Goal: Task Accomplishment & Management: Complete application form

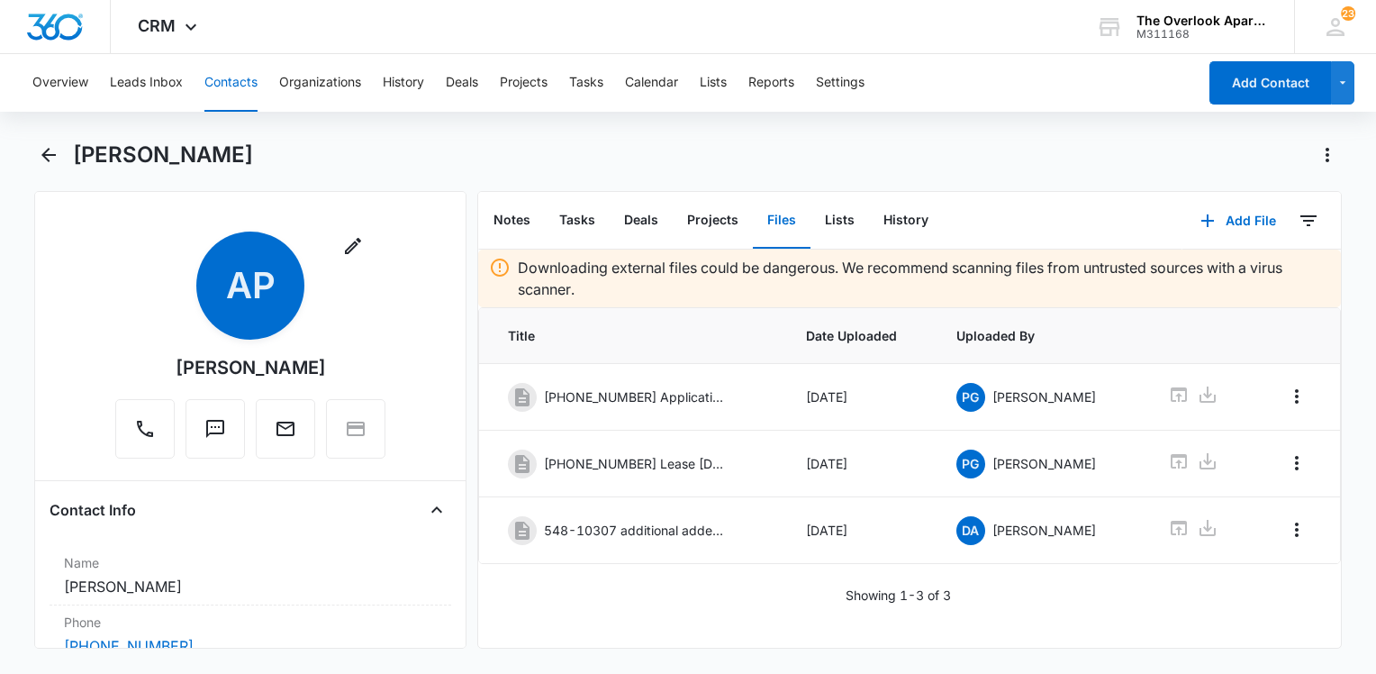
click at [216, 88] on button "Contacts" at bounding box center [230, 83] width 53 height 58
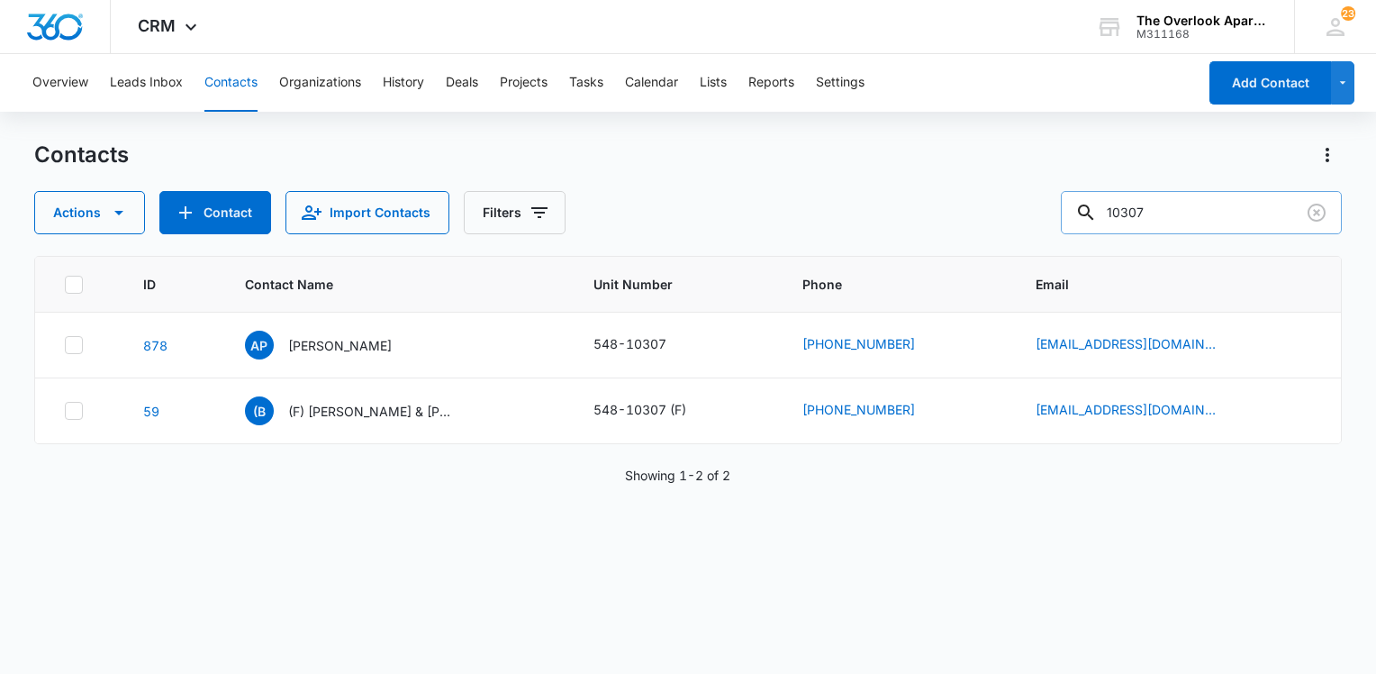
click at [1224, 193] on input "10307" at bounding box center [1201, 212] width 281 height 43
click at [1222, 195] on input "10307" at bounding box center [1201, 212] width 281 height 43
type input "3307"
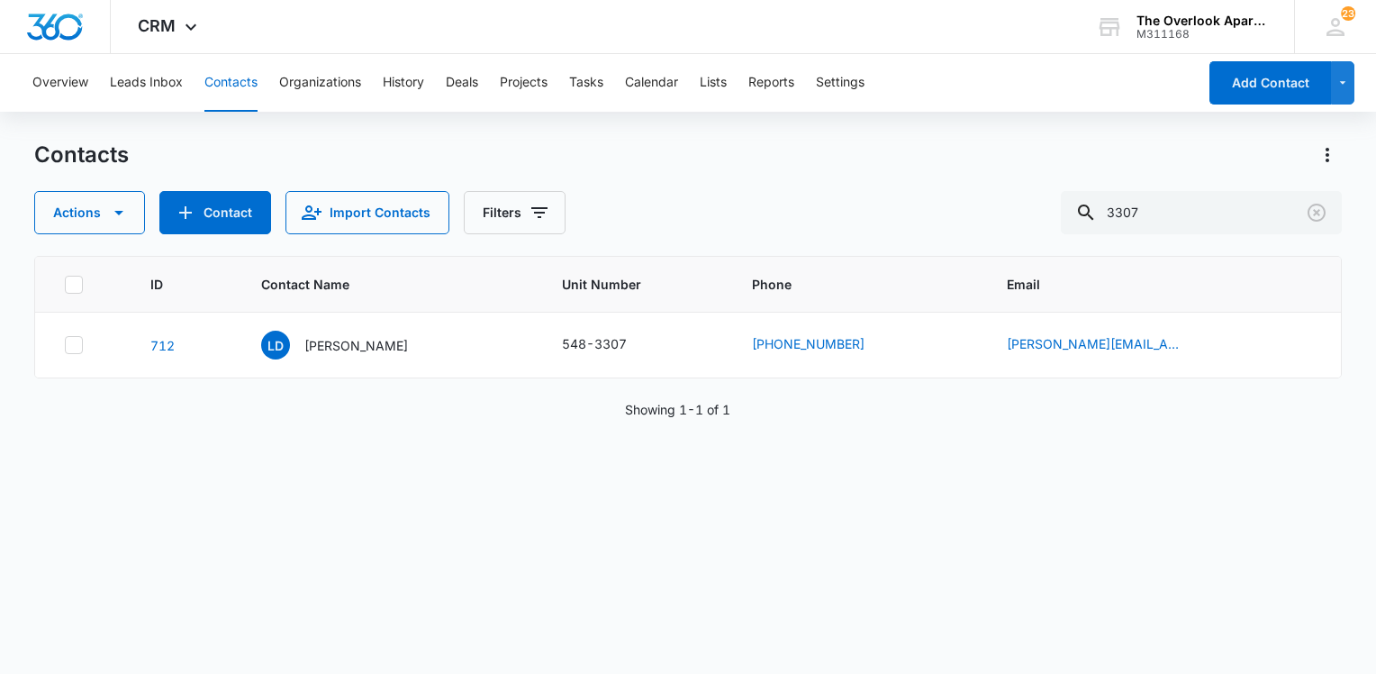
click at [779, 177] on div "Contacts Actions Contact Import Contacts Filters 3307" at bounding box center [688, 188] width 1308 height 94
drag, startPoint x: 779, startPoint y: 177, endPoint x: 740, endPoint y: 164, distance: 41.0
click at [740, 162] on div "Contacts" at bounding box center [688, 155] width 1308 height 29
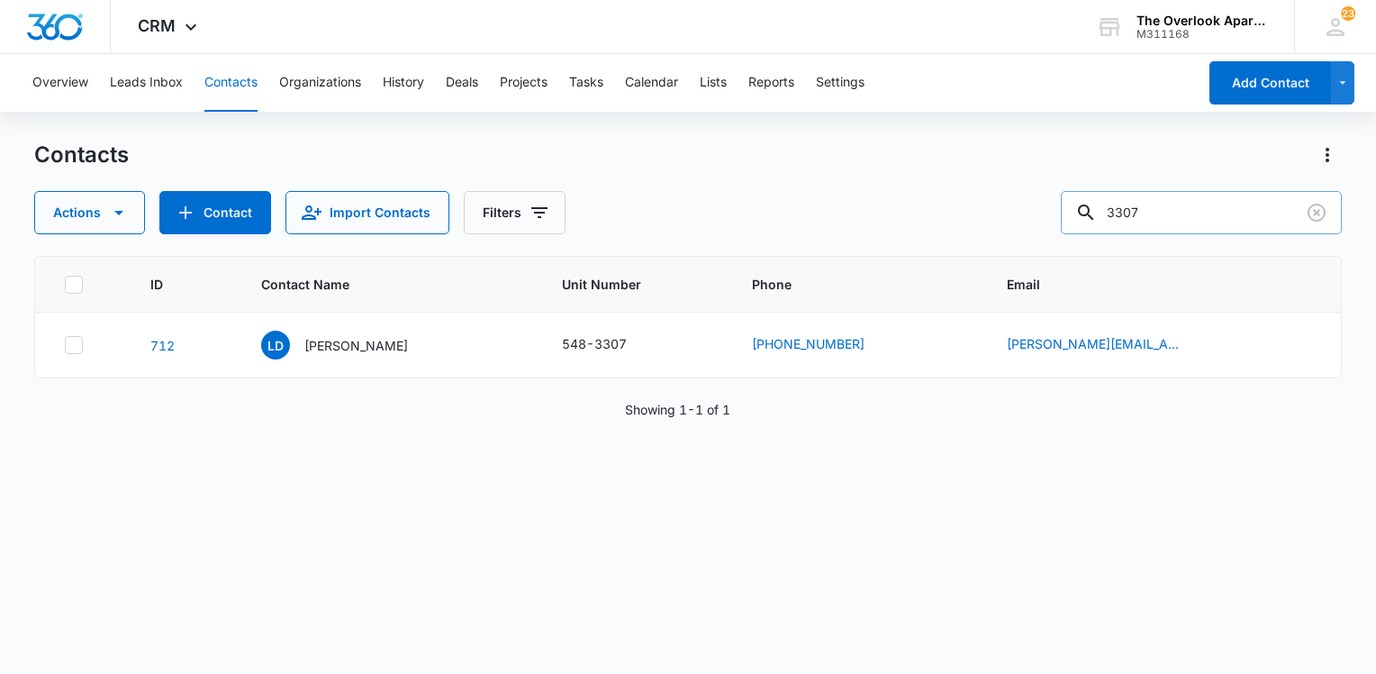
click at [1178, 232] on input "3307" at bounding box center [1201, 212] width 281 height 43
click at [1195, 226] on input "3307" at bounding box center [1201, 212] width 281 height 43
click at [1193, 222] on input "3307" at bounding box center [1201, 212] width 281 height 43
click at [846, 180] on div "Contacts Actions Contact Import Contacts Filters" at bounding box center [688, 188] width 1308 height 94
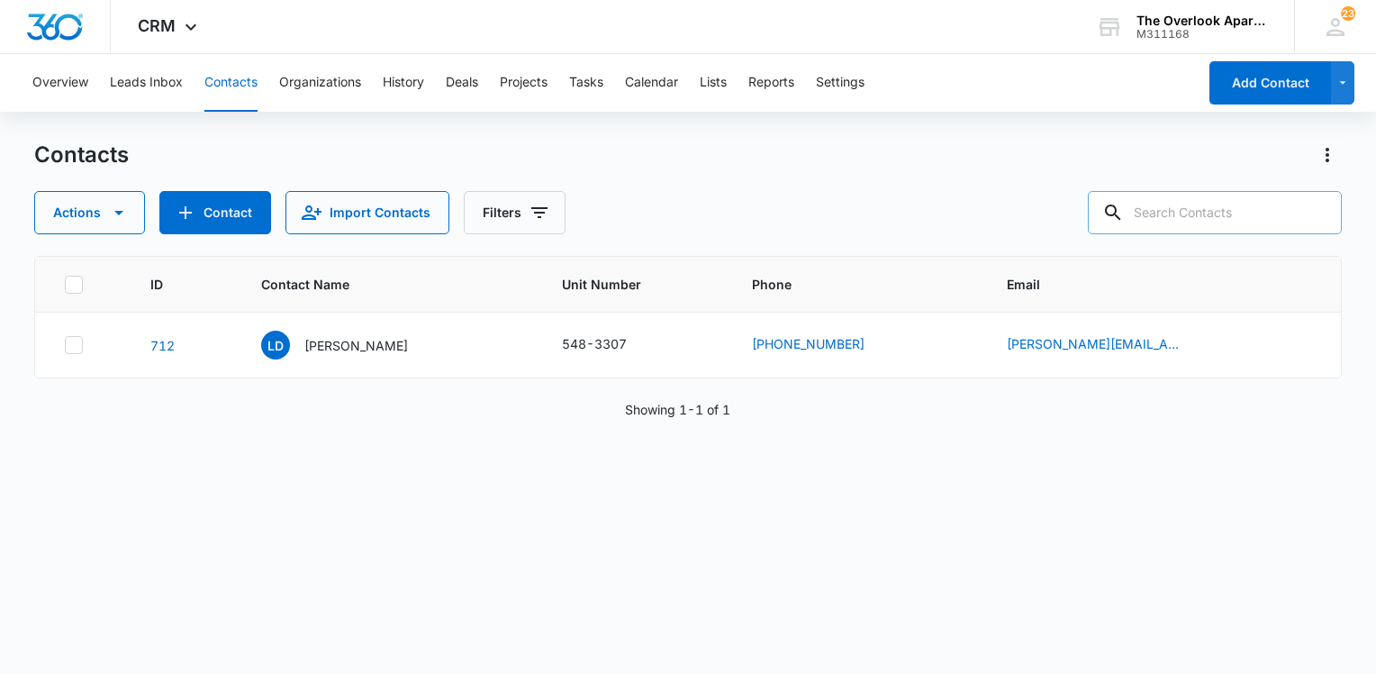
click at [1186, 213] on input "text" at bounding box center [1215, 212] width 254 height 43
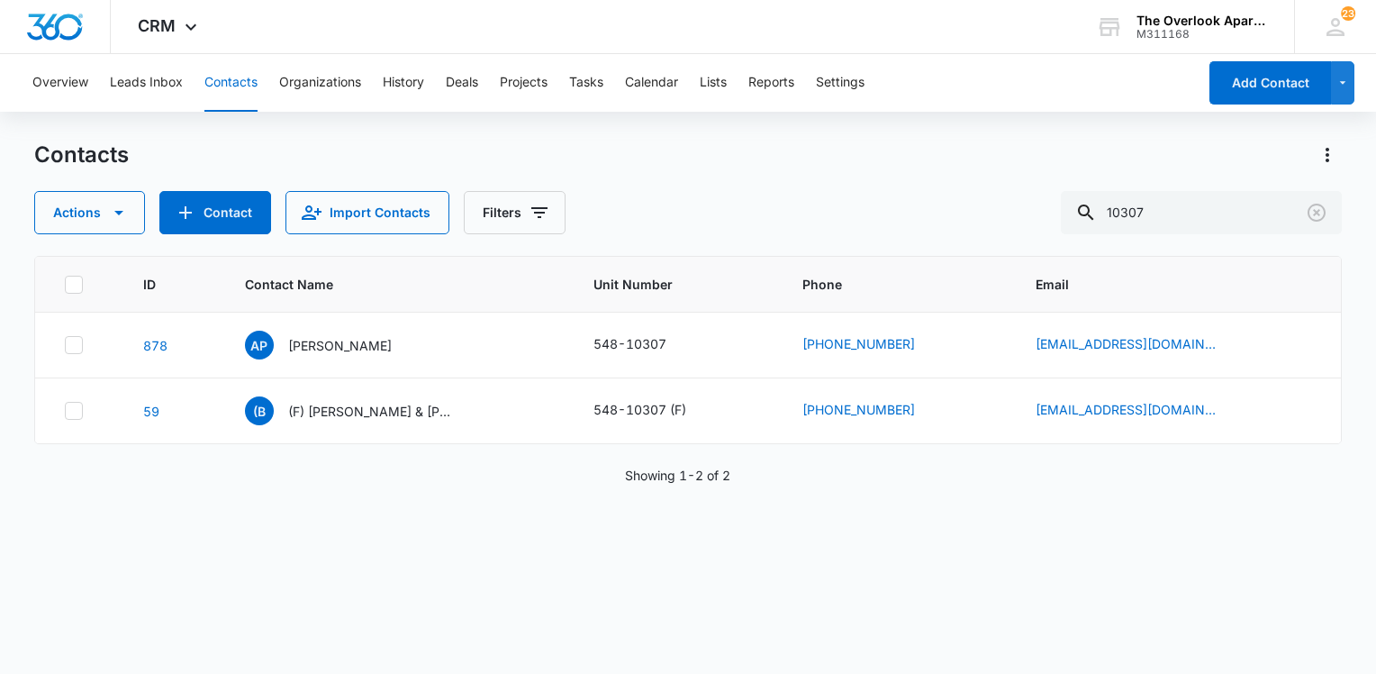
click at [794, 157] on div "Contacts" at bounding box center [688, 155] width 1308 height 29
click at [239, 84] on button "Contacts" at bounding box center [230, 83] width 53 height 58
click at [1255, 195] on input "10307" at bounding box center [1201, 212] width 281 height 43
type input "[PERSON_NAME]"
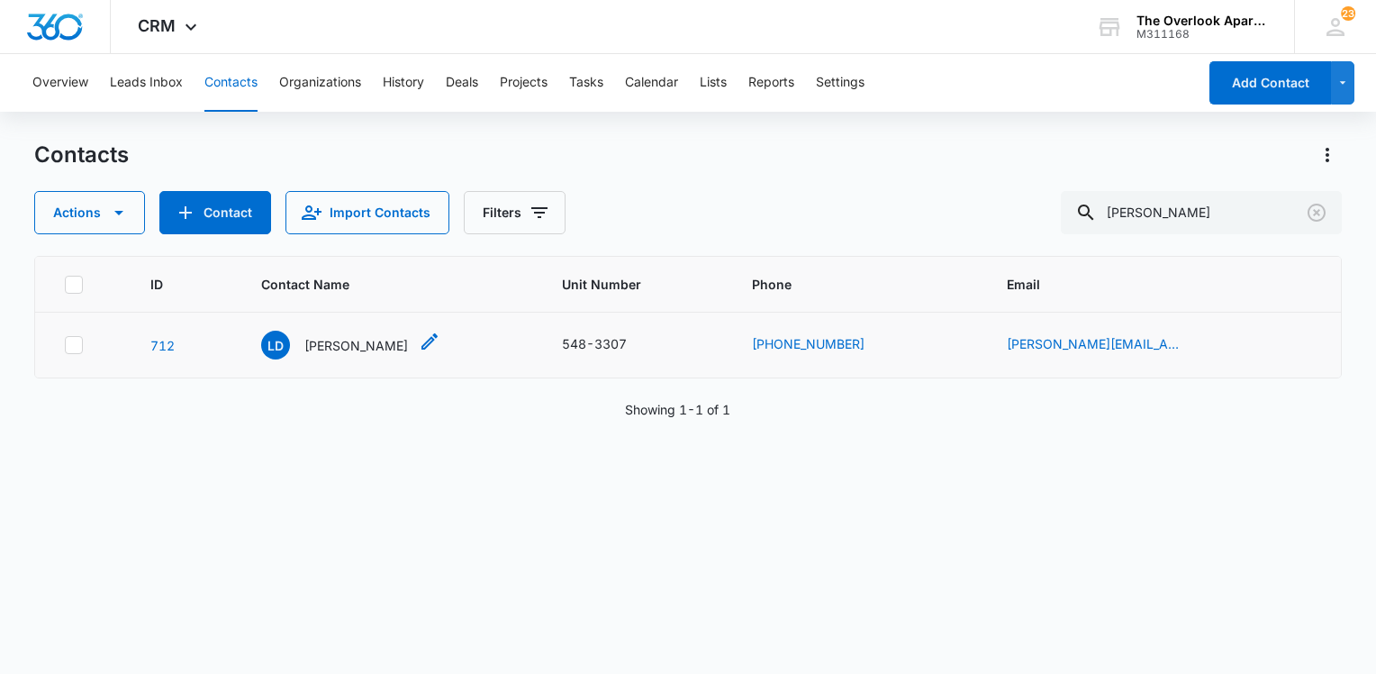
click at [392, 358] on div "[PERSON_NAME]" at bounding box center [334, 345] width 147 height 29
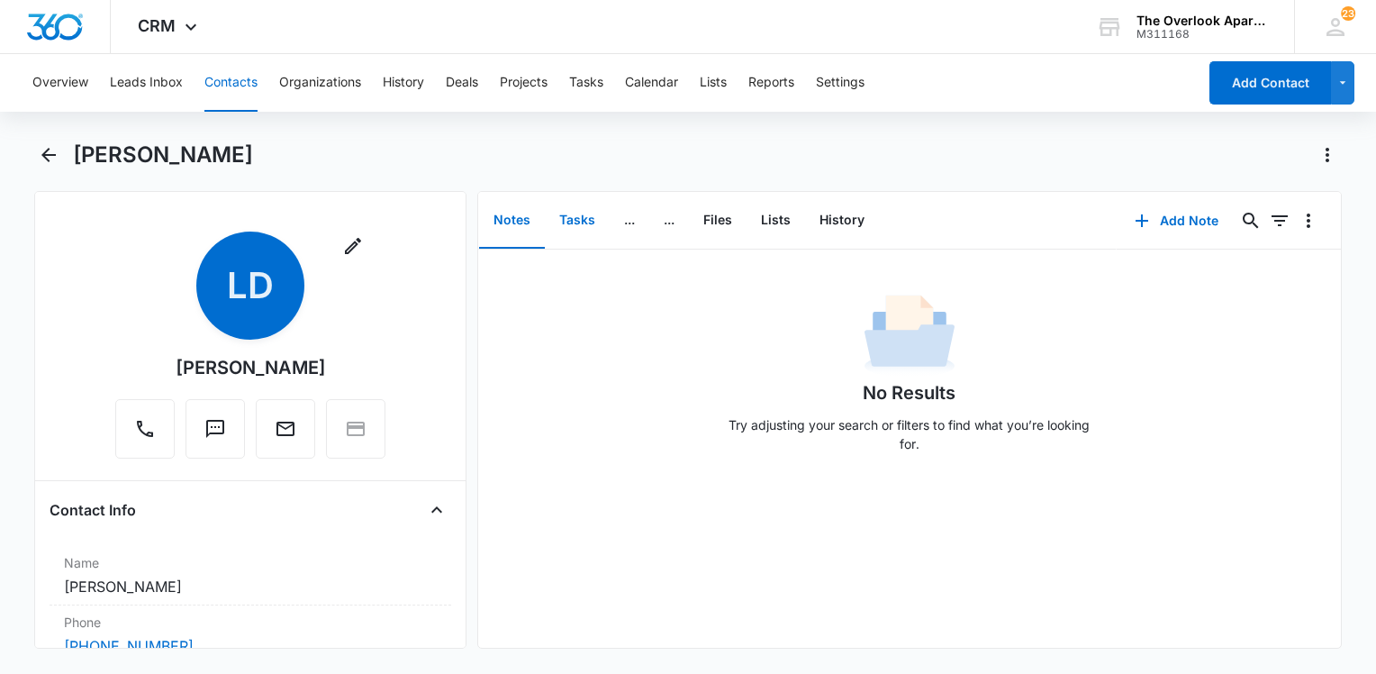
click at [587, 211] on button "Tasks" at bounding box center [577, 221] width 65 height 56
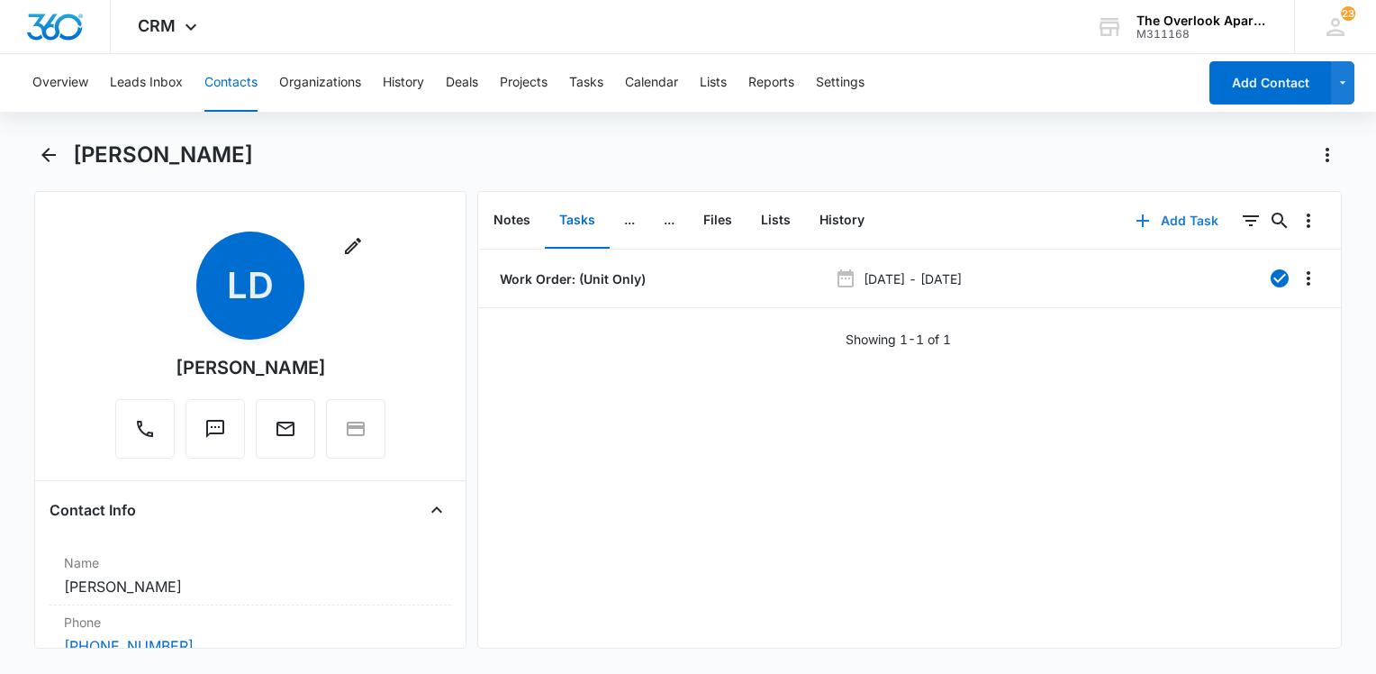
click at [1190, 217] on button "Add Task" at bounding box center [1177, 220] width 119 height 43
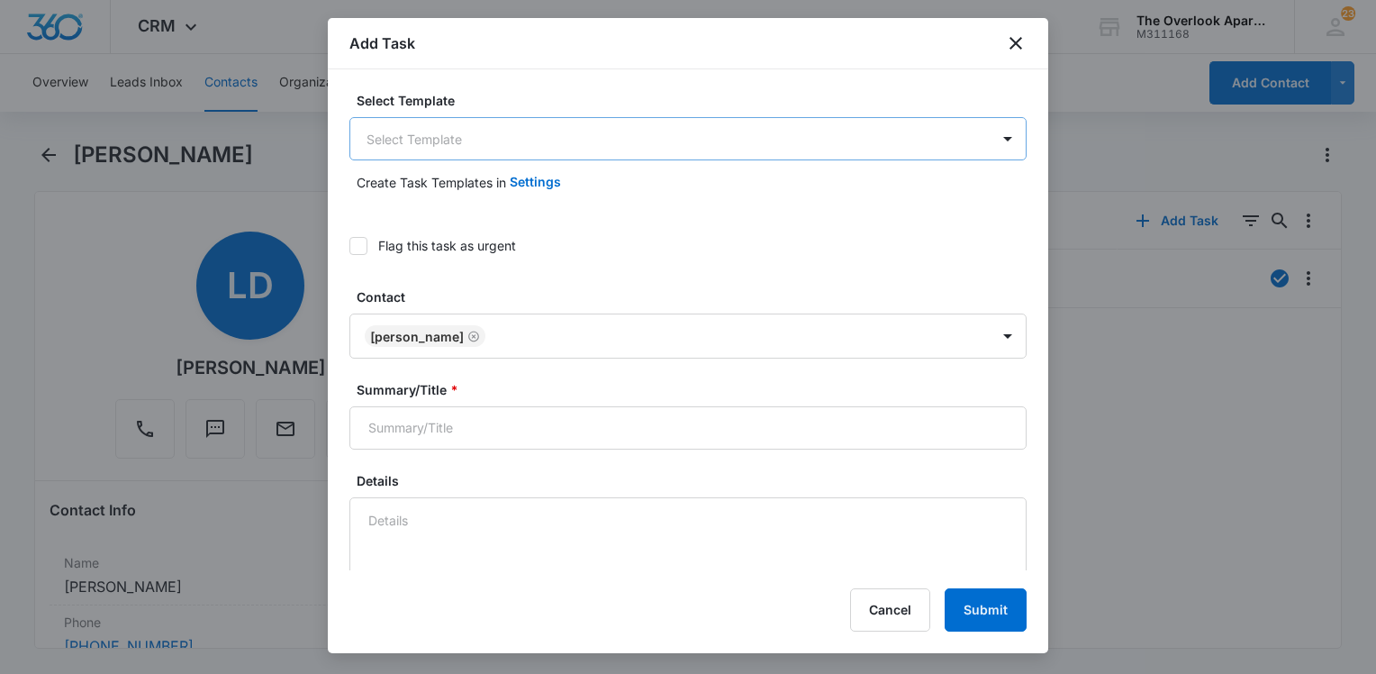
click at [527, 134] on body "CRM Apps Reputation Websites Forms CRM Email Social Content Ads Intelligence Fi…" at bounding box center [688, 337] width 1376 height 674
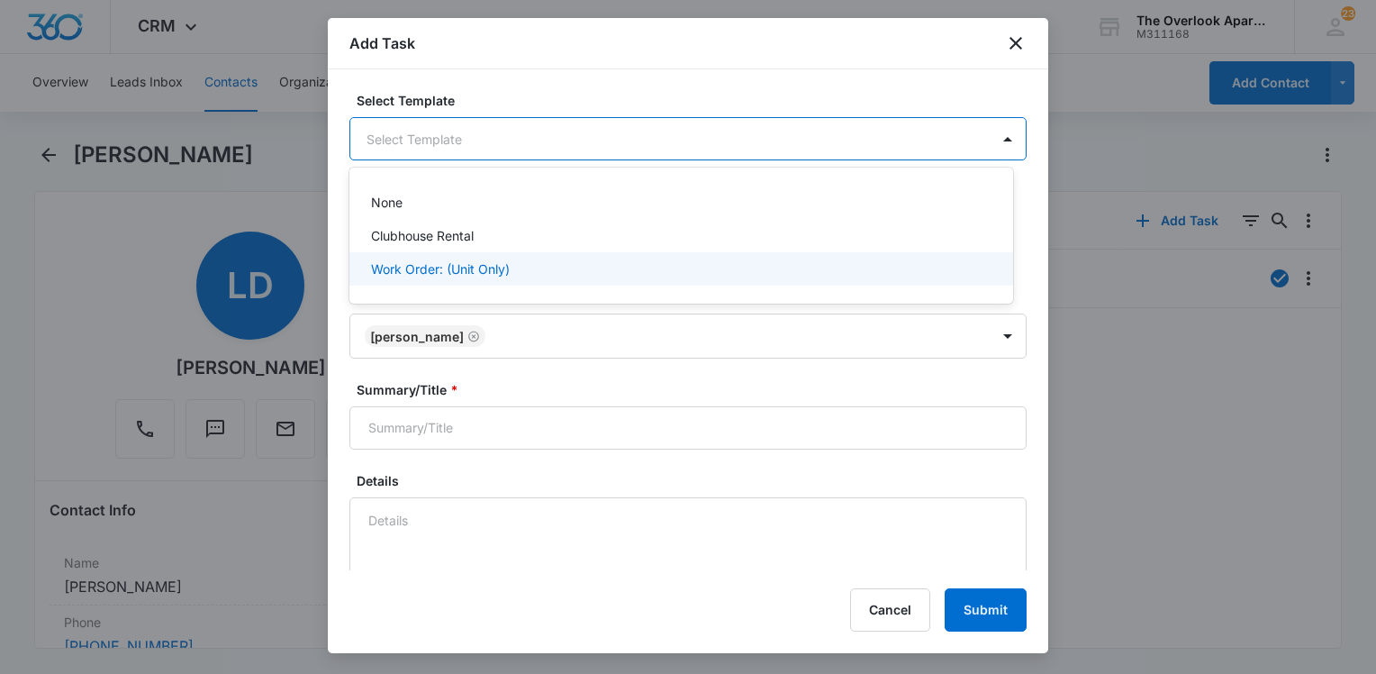
click at [494, 268] on p "Work Order: (Unit Only)" at bounding box center [440, 268] width 139 height 19
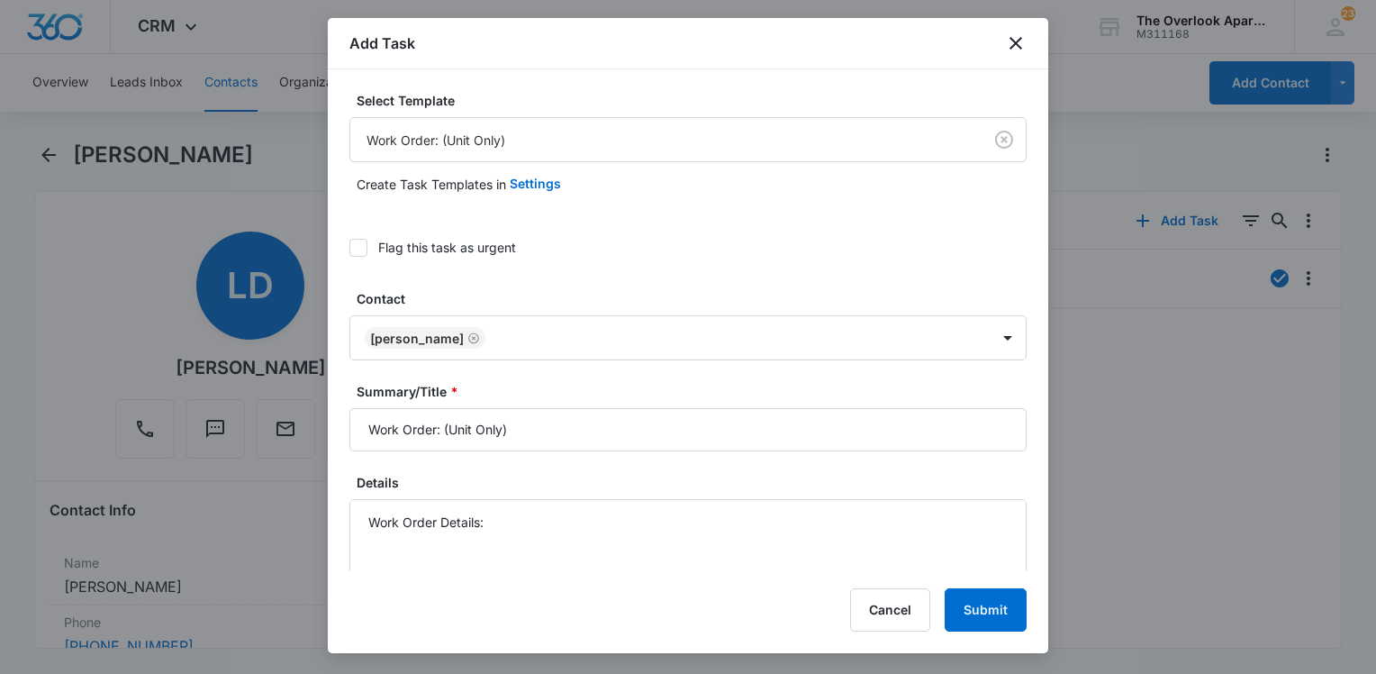
scroll to position [180, 0]
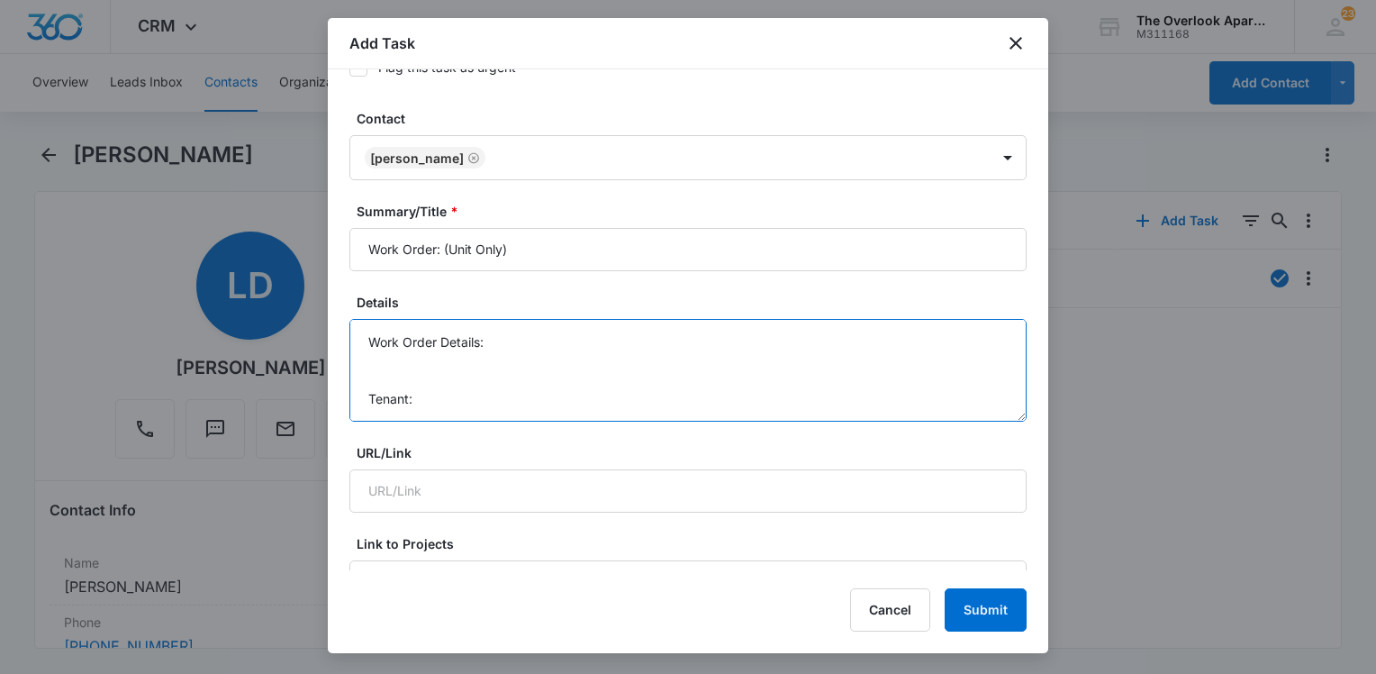
click at [536, 342] on textarea "Work Order Details: Tenant: Tenant Phone:" at bounding box center [688, 370] width 677 height 103
click at [484, 340] on textarea "Work Order Details: Install Dryer [DATE] Tenant: Tenant Phone:" at bounding box center [688, 370] width 677 height 103
click at [487, 338] on textarea "Work Order Details: Install Dryer [DATE] Tenant: Tenant Phone:" at bounding box center [688, 370] width 677 height 103
type textarea "Work Order Details: 3-307Install Dryer [DATE] Tenant: Tenant Phone:"
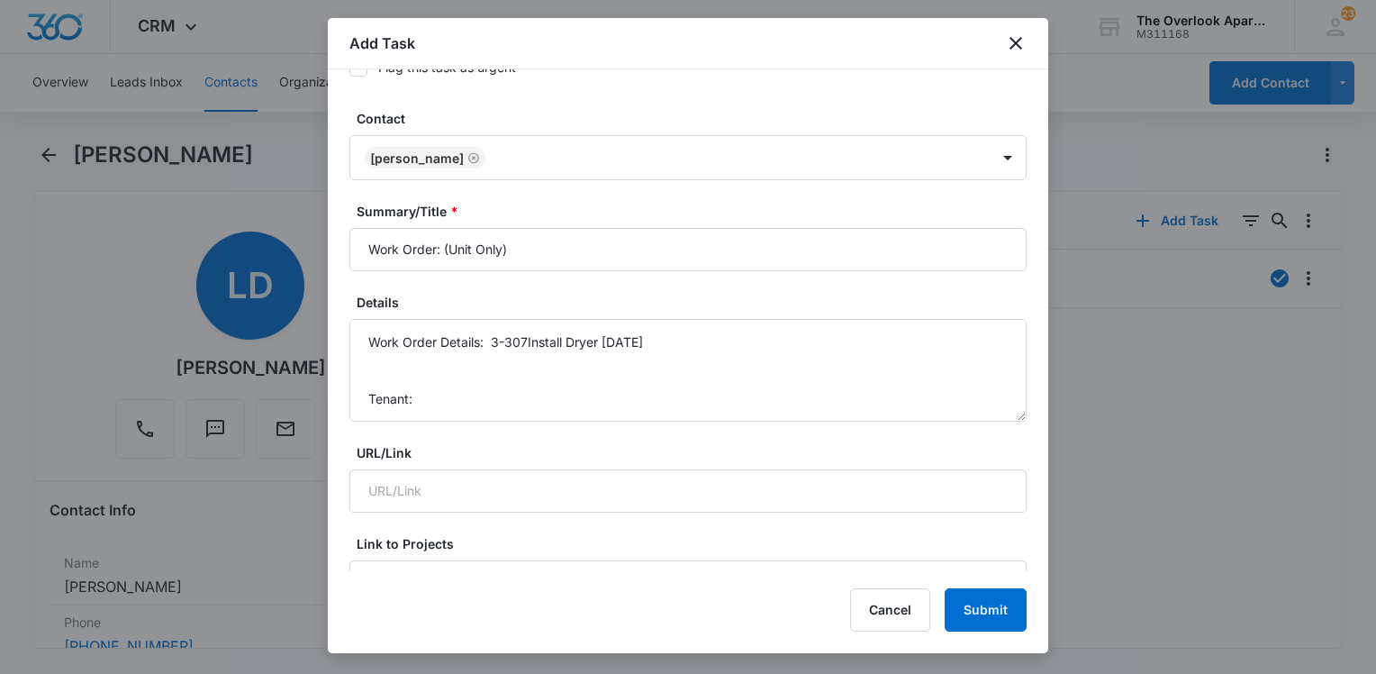
drag, startPoint x: 865, startPoint y: 41, endPoint x: 1029, endPoint y: 58, distance: 164.7
click at [1029, 58] on div "Add Task" at bounding box center [688, 43] width 721 height 51
click at [1019, 41] on icon "close" at bounding box center [1016, 43] width 13 height 13
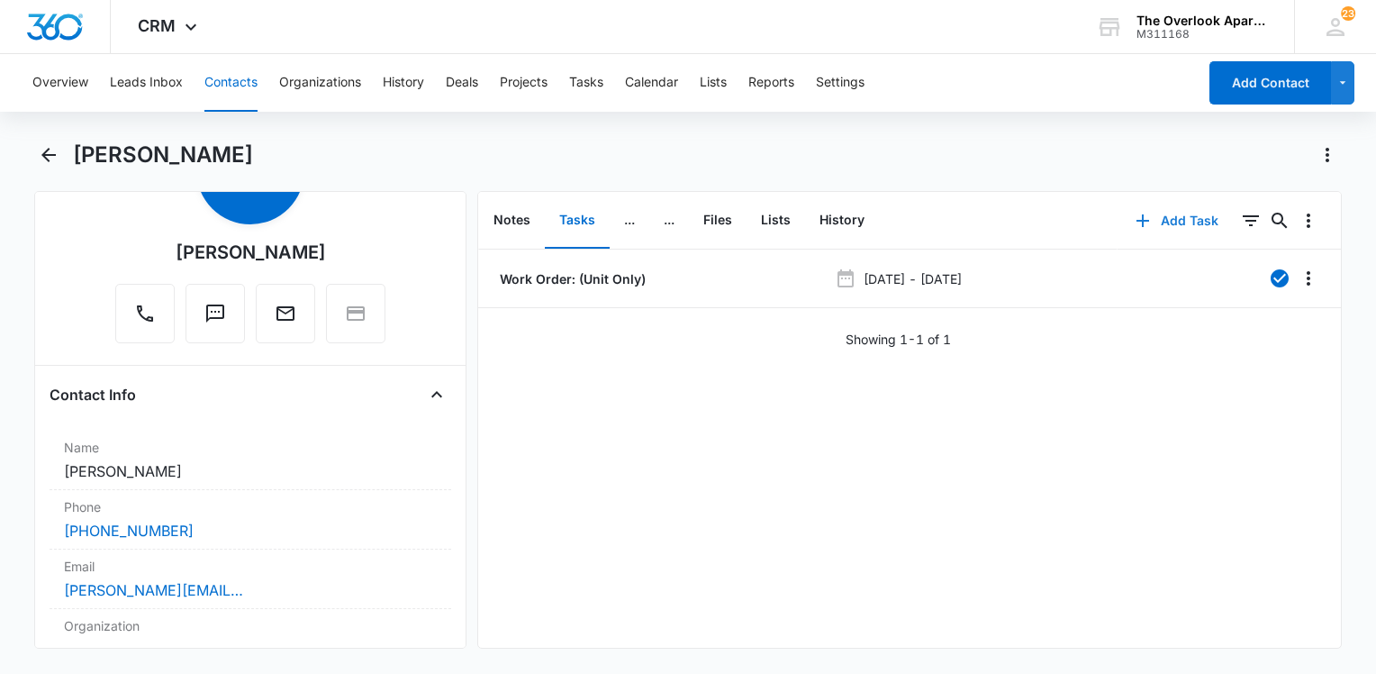
scroll to position [270, 0]
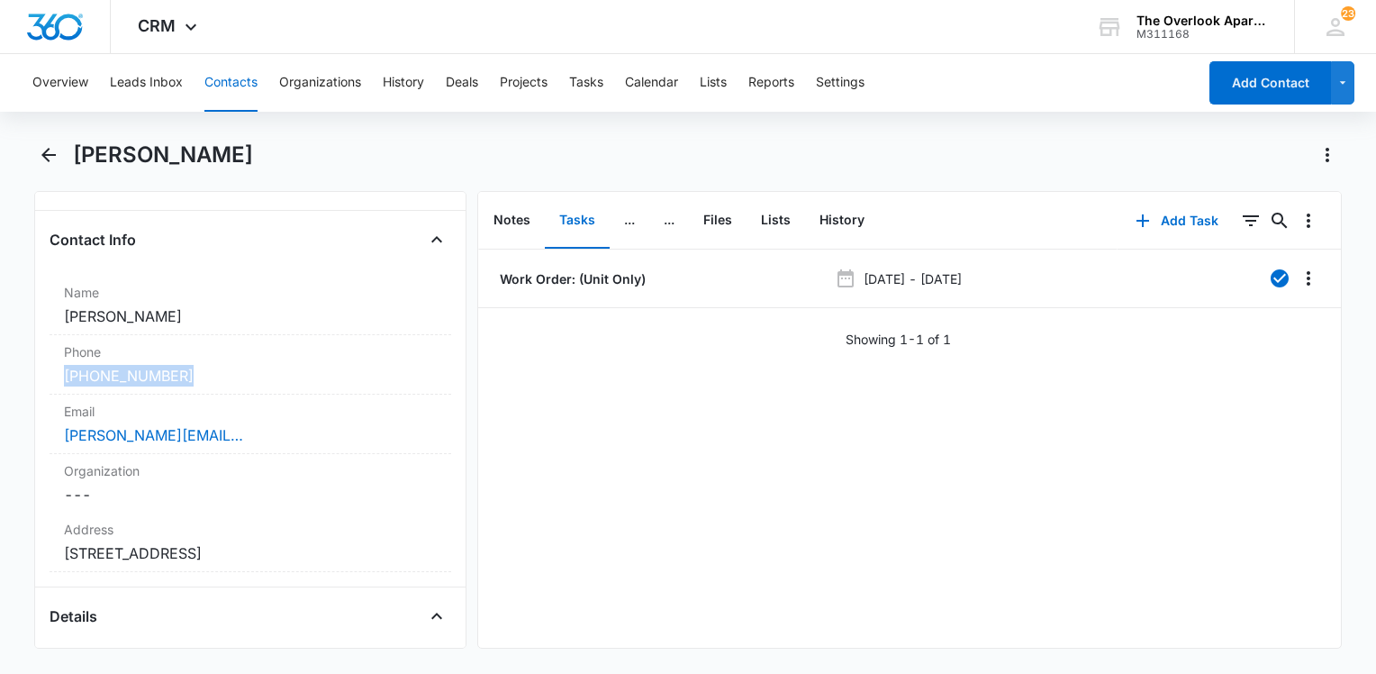
drag, startPoint x: 187, startPoint y: 377, endPoint x: 32, endPoint y: 378, distance: 155.8
click at [32, 378] on main "[PERSON_NAME] Remove [PERSON_NAME] Contact Info Name Cancel Save Changes [PERSO…" at bounding box center [688, 406] width 1376 height 530
drag, startPoint x: 32, startPoint y: 378, endPoint x: 115, endPoint y: 370, distance: 84.2
copy link "[PHONE_NUMBER]"
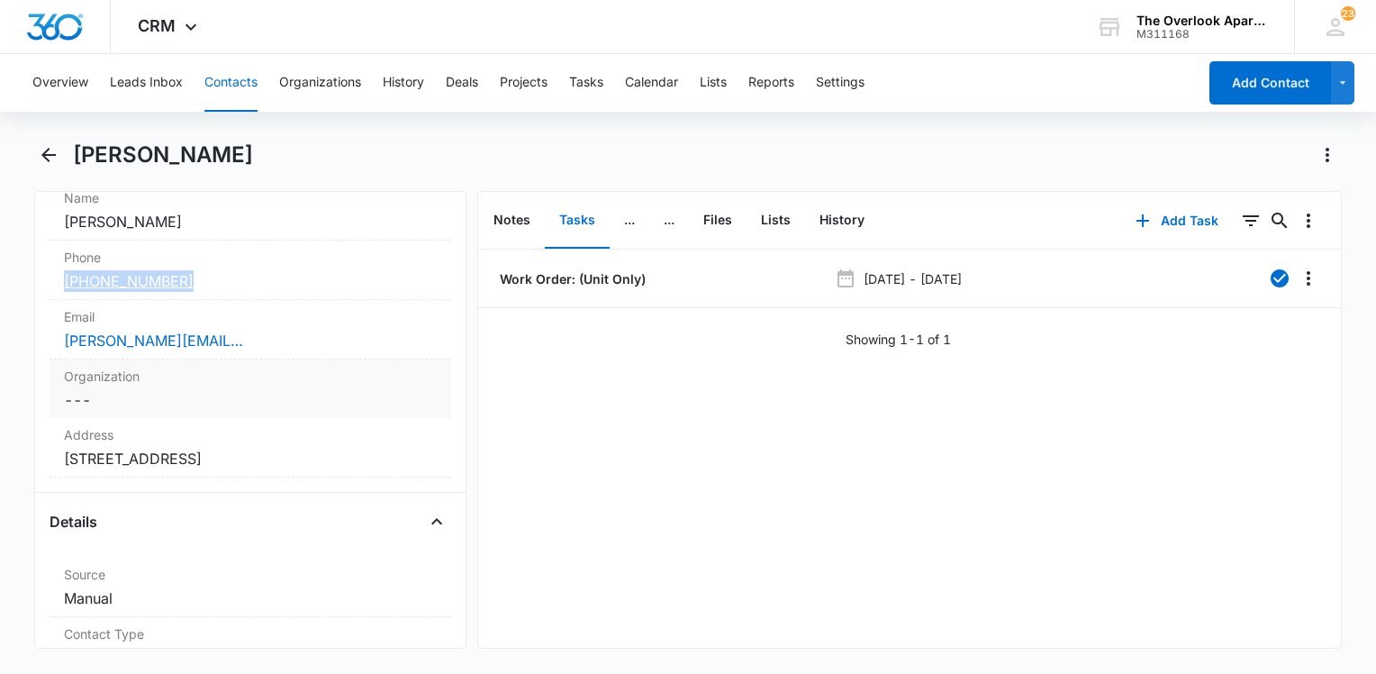
scroll to position [450, 0]
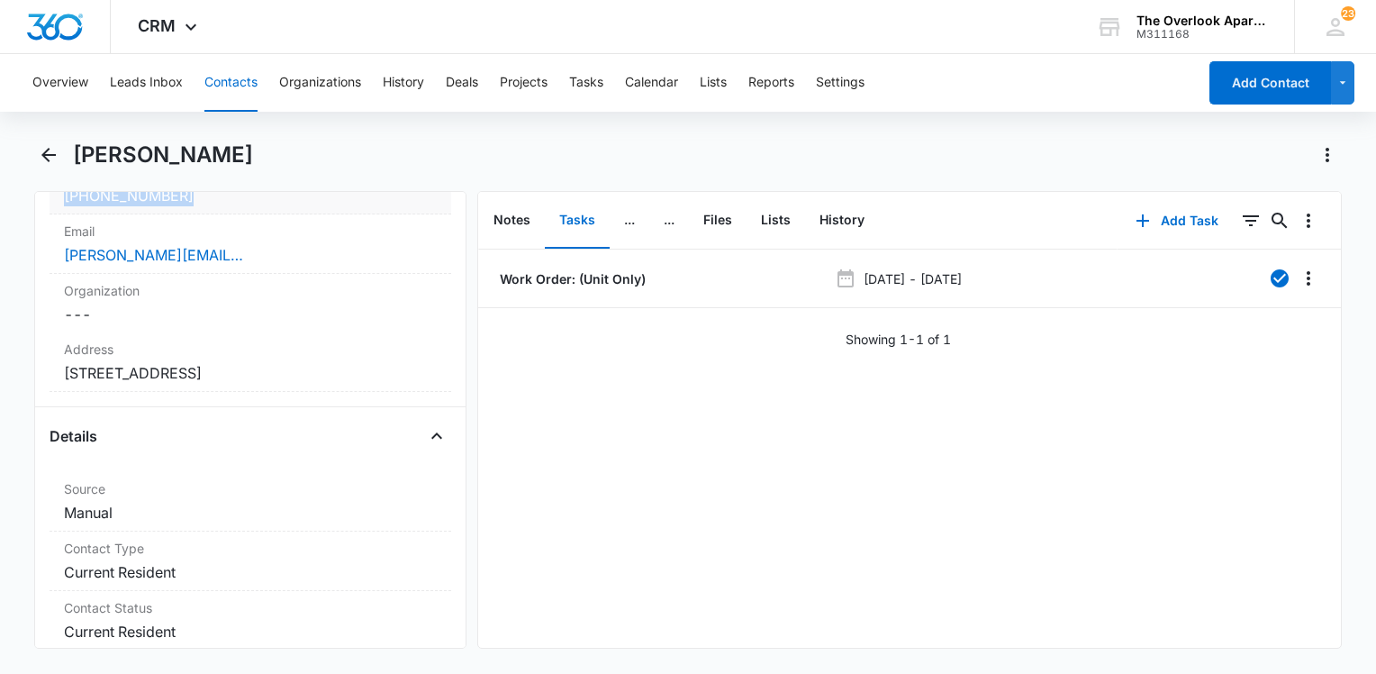
click at [321, 204] on div "[PHONE_NUMBER]" at bounding box center [250, 196] width 373 height 22
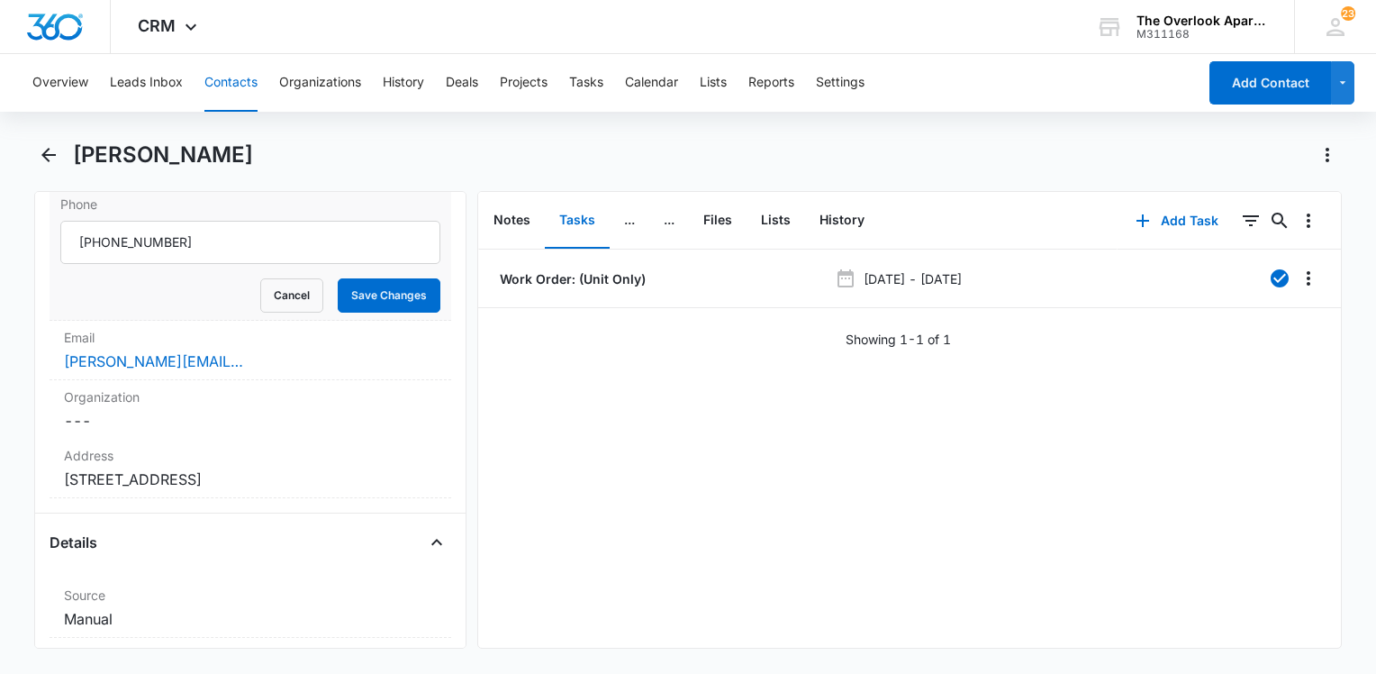
scroll to position [180, 0]
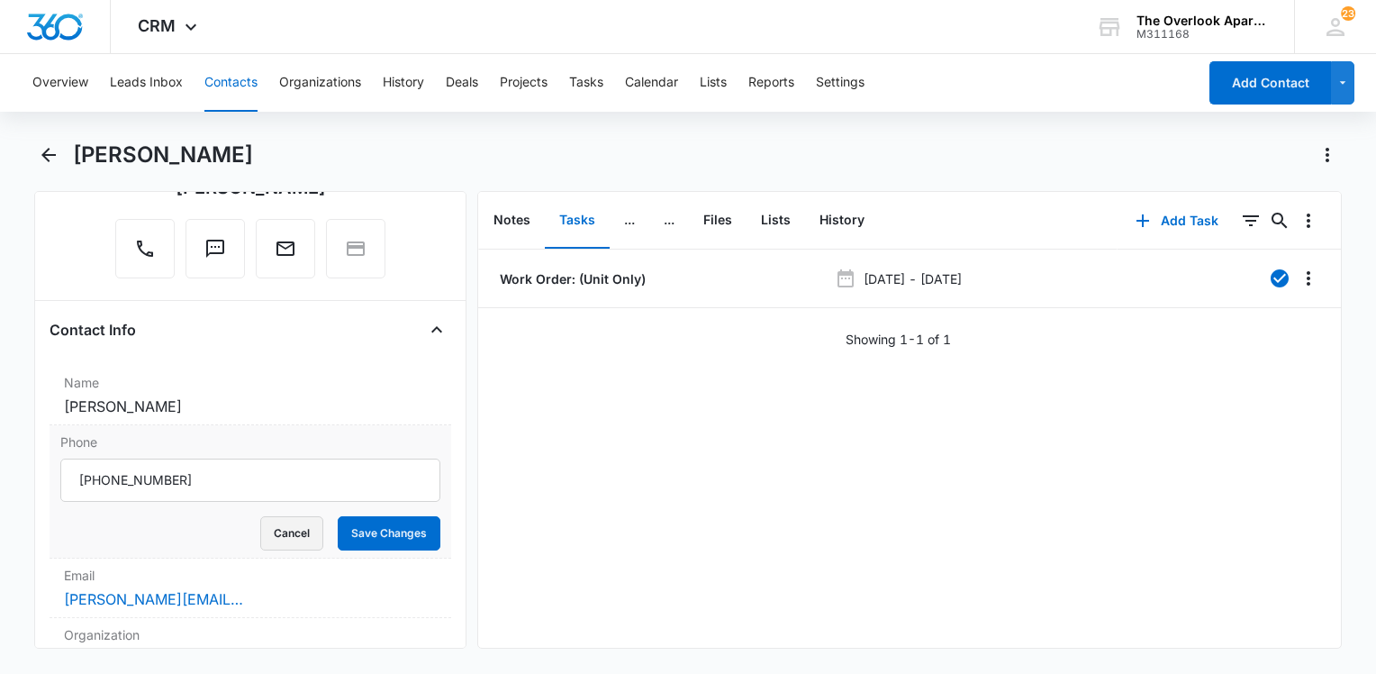
click at [273, 533] on button "Cancel" at bounding box center [291, 533] width 63 height 34
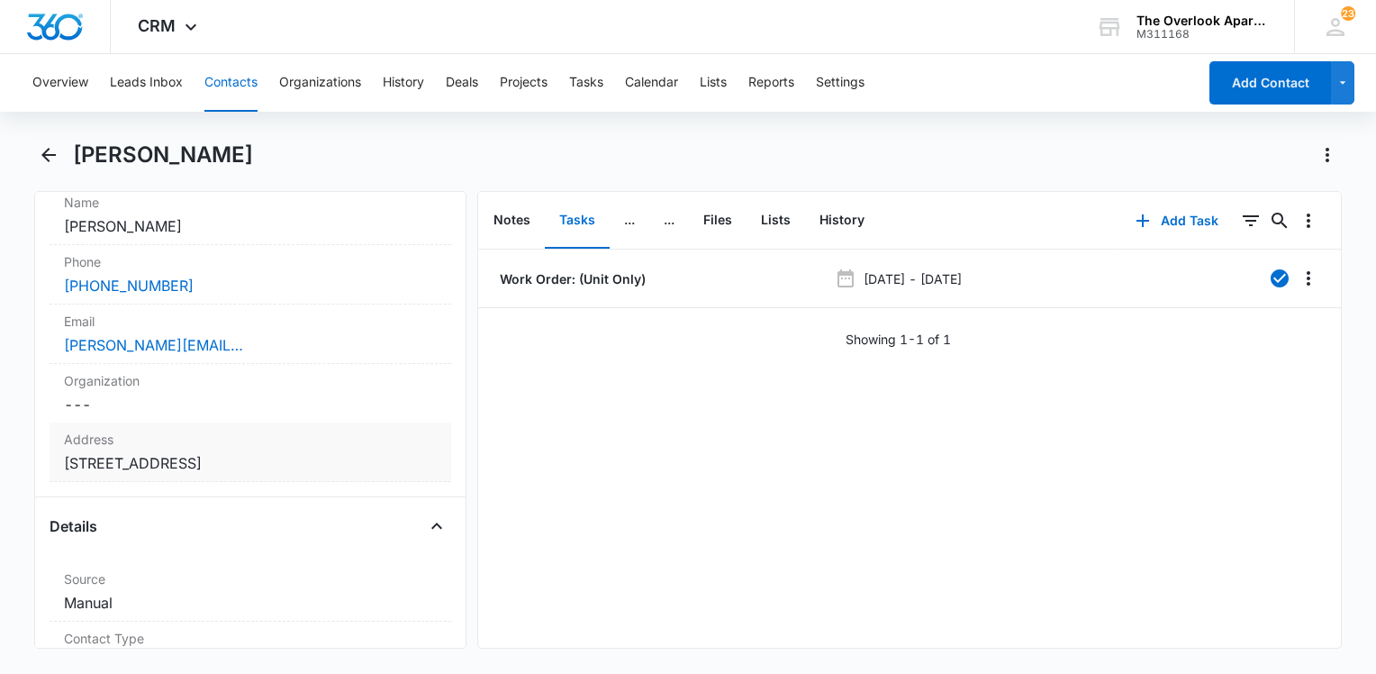
scroll to position [540, 0]
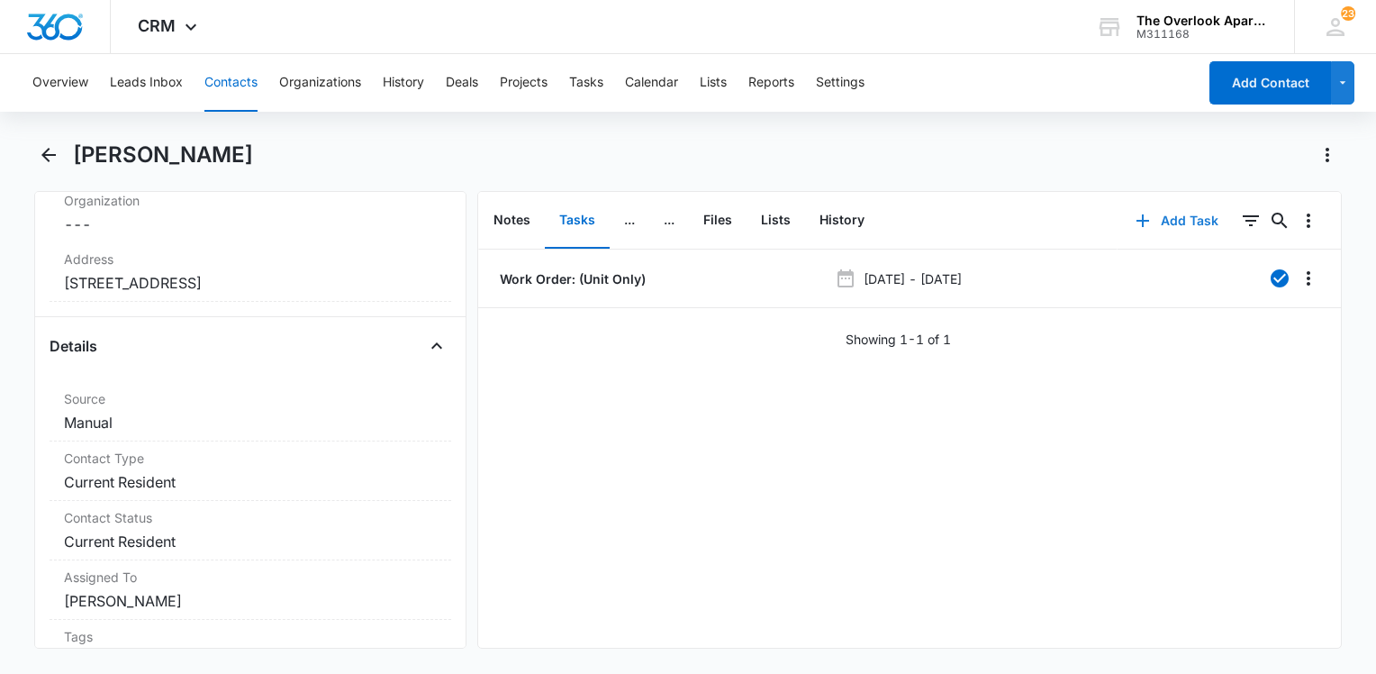
click at [1157, 217] on button "Add Task" at bounding box center [1177, 220] width 119 height 43
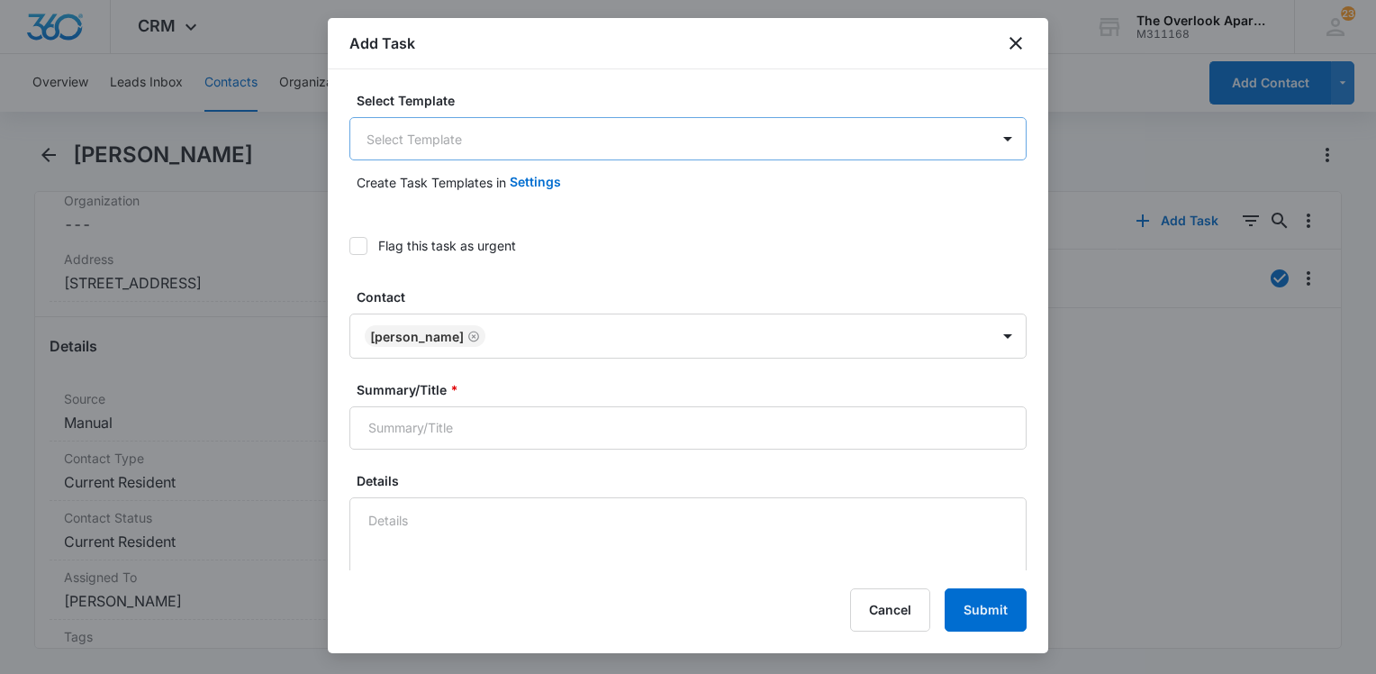
click at [460, 136] on body "CRM Apps Reputation Websites Forms CRM Email Social Content Ads Intelligence Fi…" at bounding box center [688, 337] width 1376 height 674
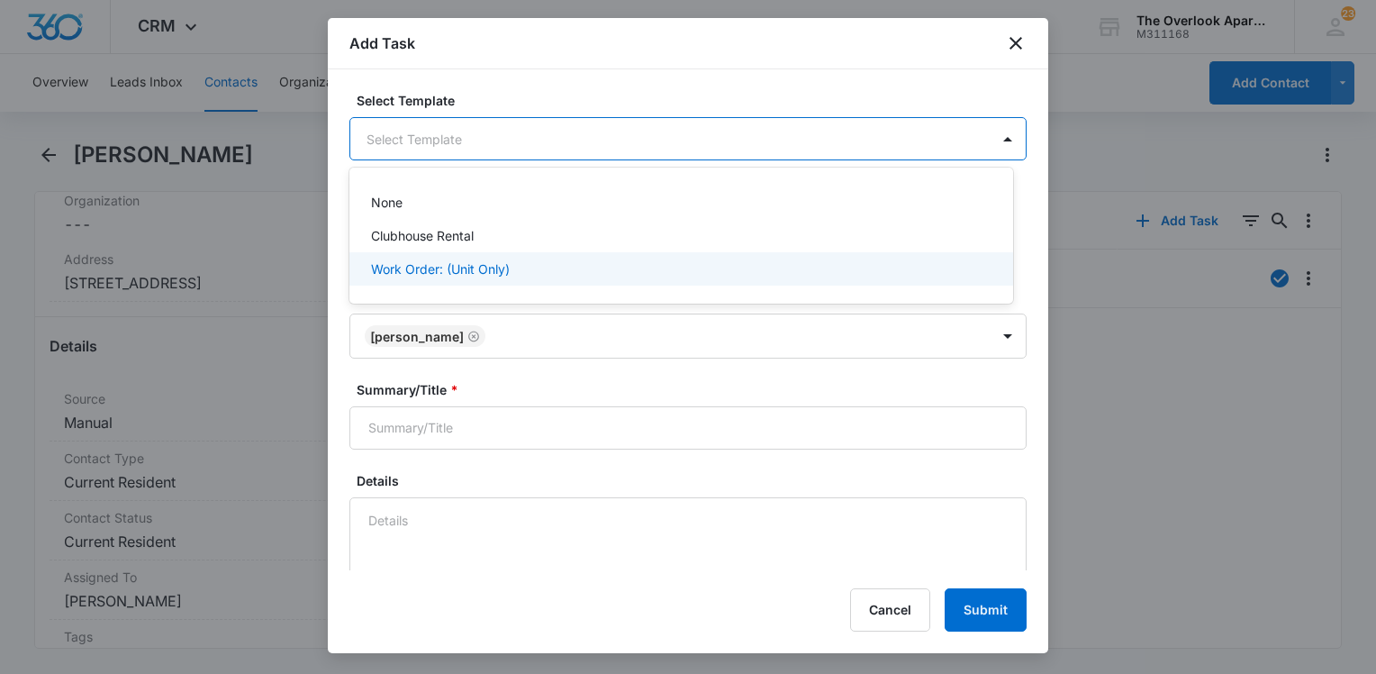
click at [472, 258] on div "Work Order: (Unit Only)" at bounding box center [682, 268] width 664 height 33
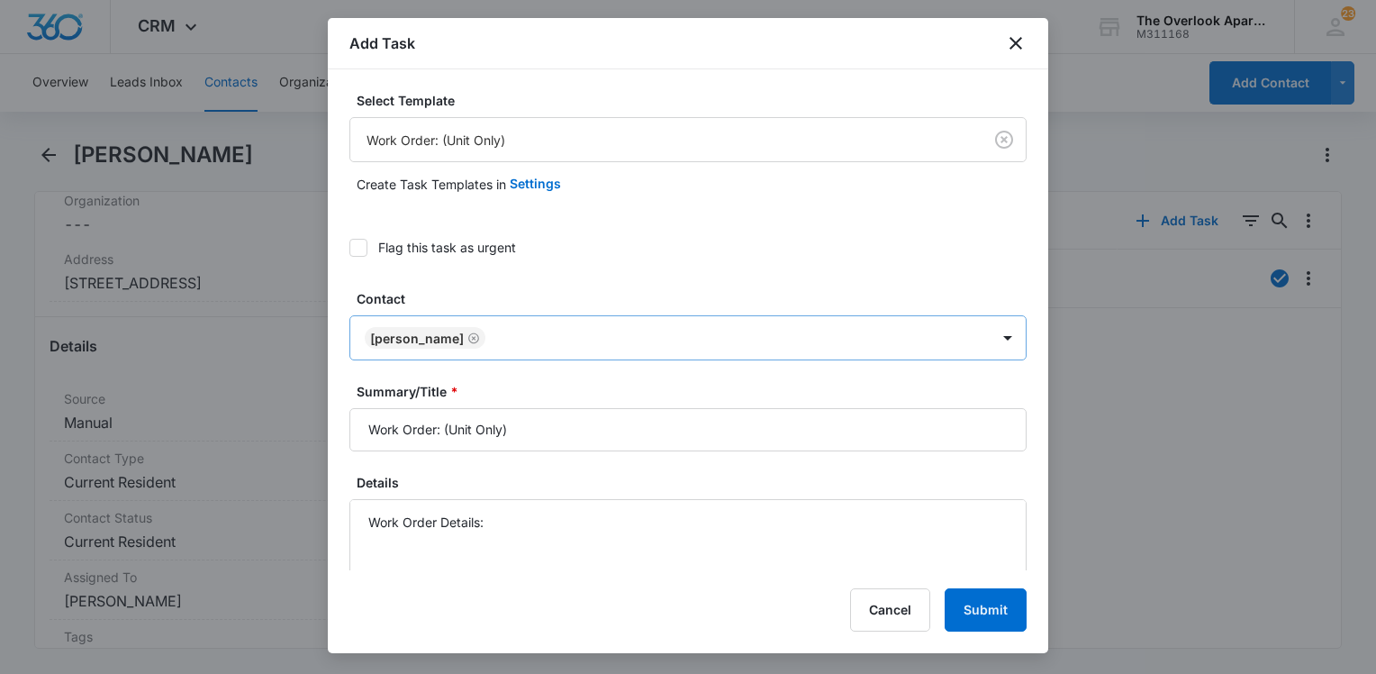
scroll to position [270, 0]
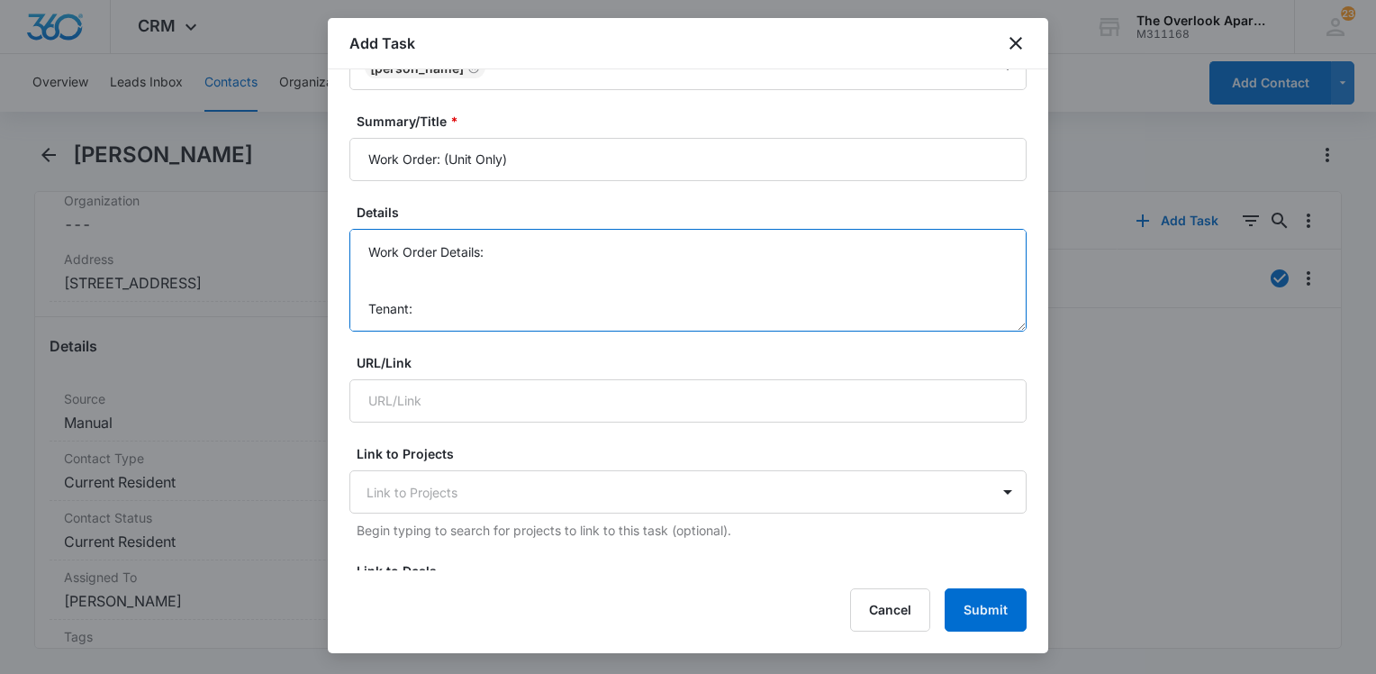
click at [540, 252] on textarea "Work Order Details: Tenant: Tenant Phone:" at bounding box center [688, 280] width 677 height 103
paste textarea "[PHONE_NUMBER]"
click at [468, 302] on textarea "Work Order Details: Tenant: Tenant Phone: [PHONE_NUMBER]" at bounding box center [688, 280] width 677 height 103
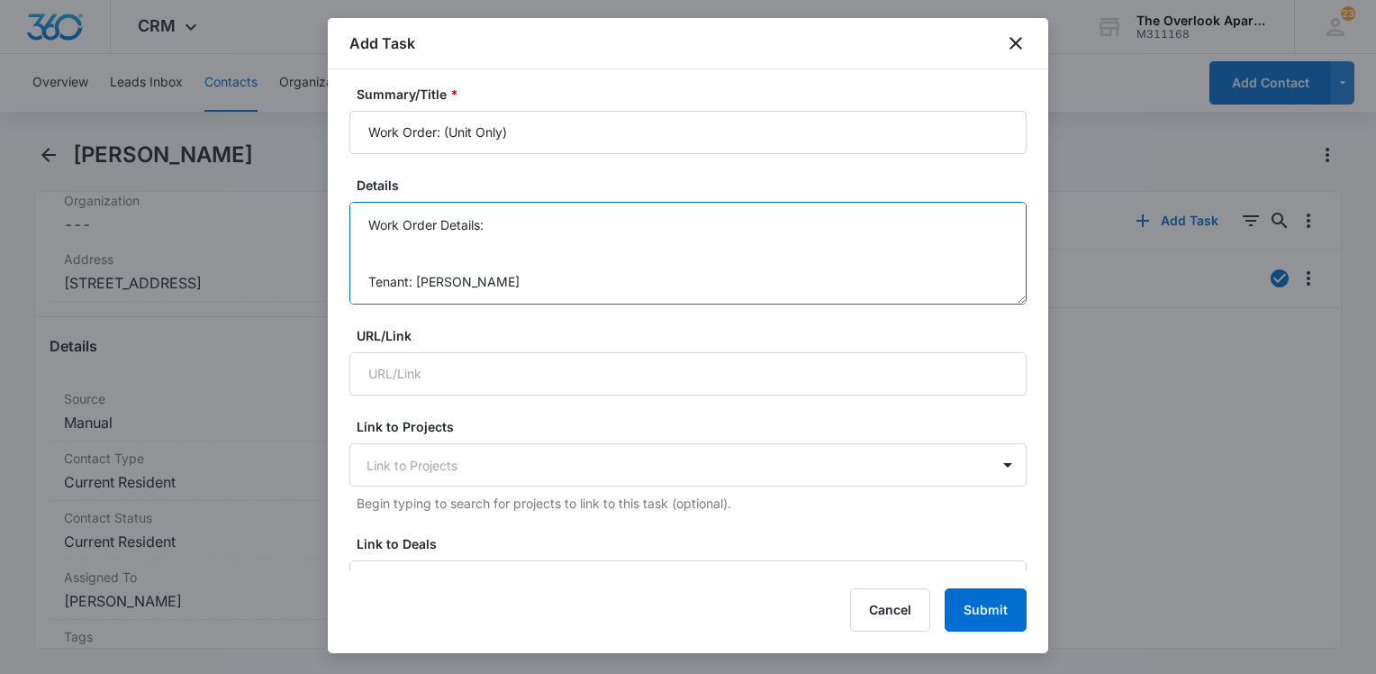
scroll to position [270, 0]
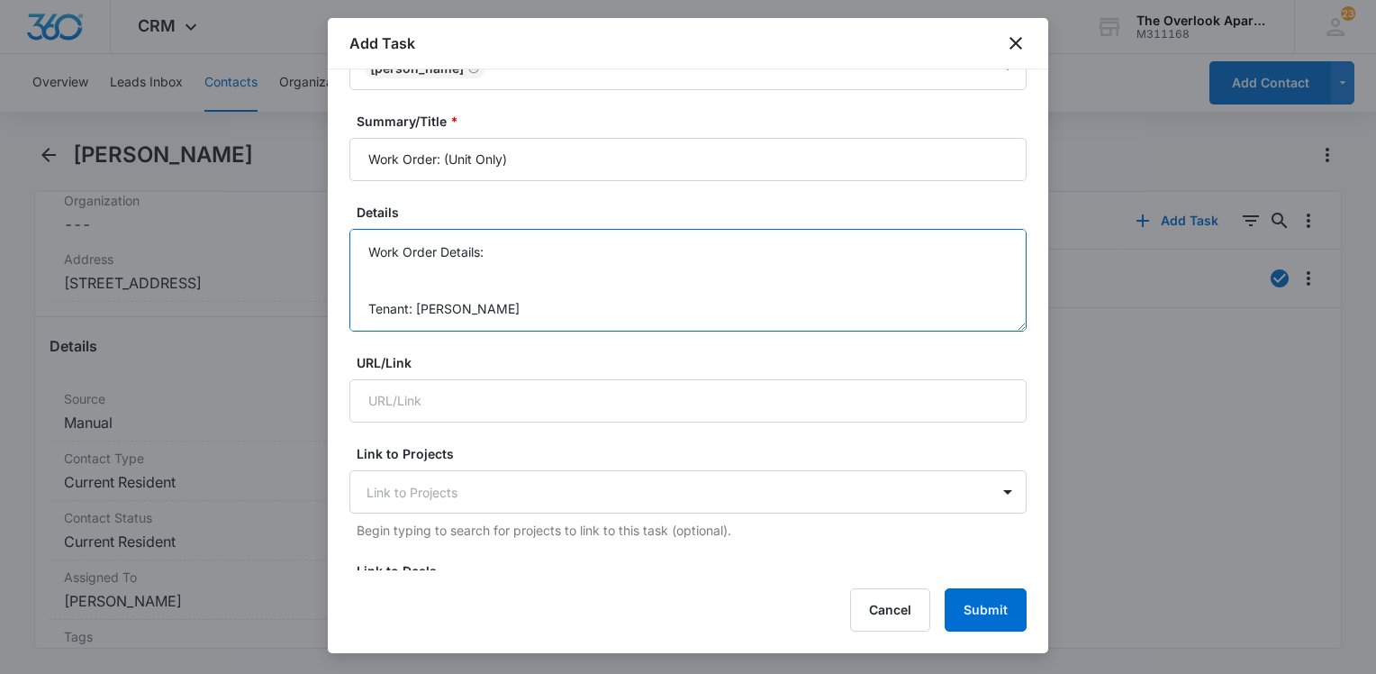
click at [531, 258] on textarea "Work Order Details: Tenant: [PERSON_NAME] Tenant Phone: [PHONE_NUMBER]" at bounding box center [688, 280] width 677 height 103
click at [489, 254] on textarea "Work Order Details: Install new dryer [DATE] due to her current dryer not worki…" at bounding box center [688, 280] width 677 height 103
click at [486, 250] on textarea "Work Order Details: 3-307)Install new dryer [DATE] due to her current dryer not…" at bounding box center [688, 280] width 677 height 103
click at [492, 247] on textarea "Work Order Details: 3-307)Install new dryer [DATE] due to her current dryer not…" at bounding box center [688, 280] width 677 height 103
click at [489, 250] on textarea "Work Order Details: 3-307)Install new dryer [DATE] due to her current dryer not…" at bounding box center [688, 280] width 677 height 103
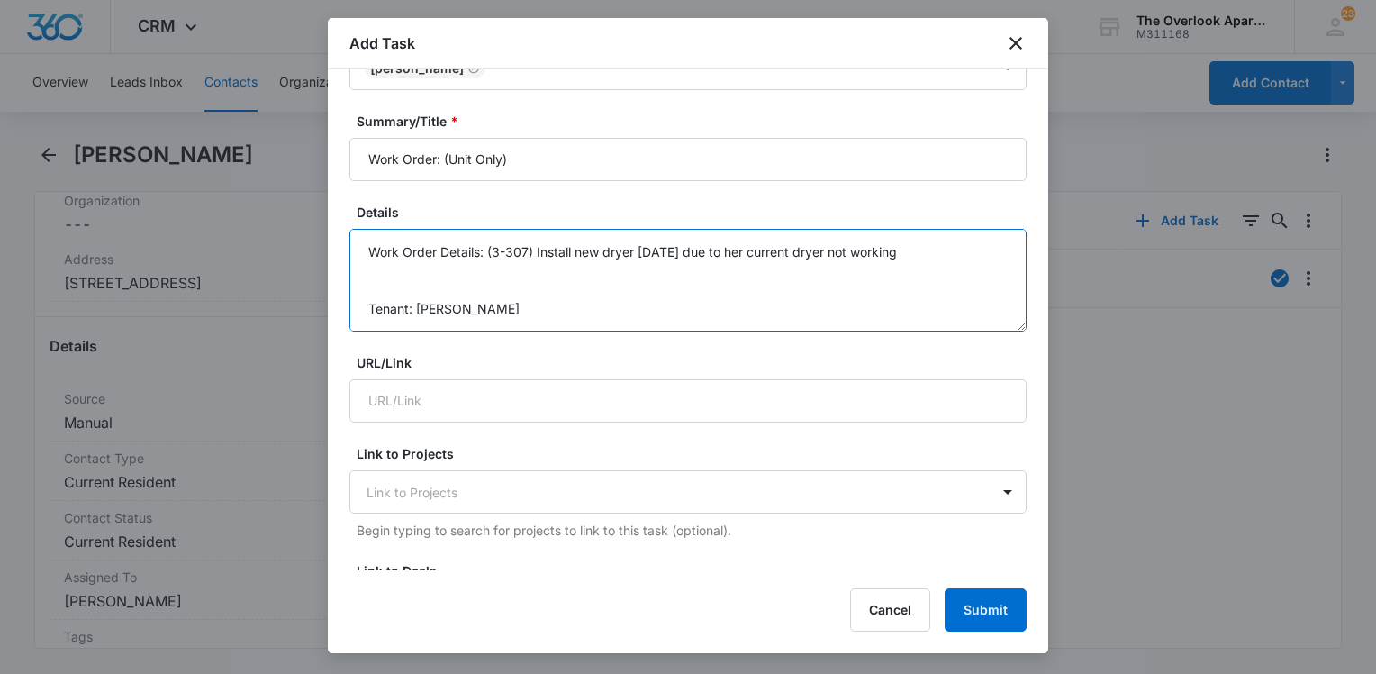
click at [617, 289] on textarea "Work Order Details: (3-307) Install new dryer [DATE] due to her current dryer n…" at bounding box center [688, 280] width 677 height 103
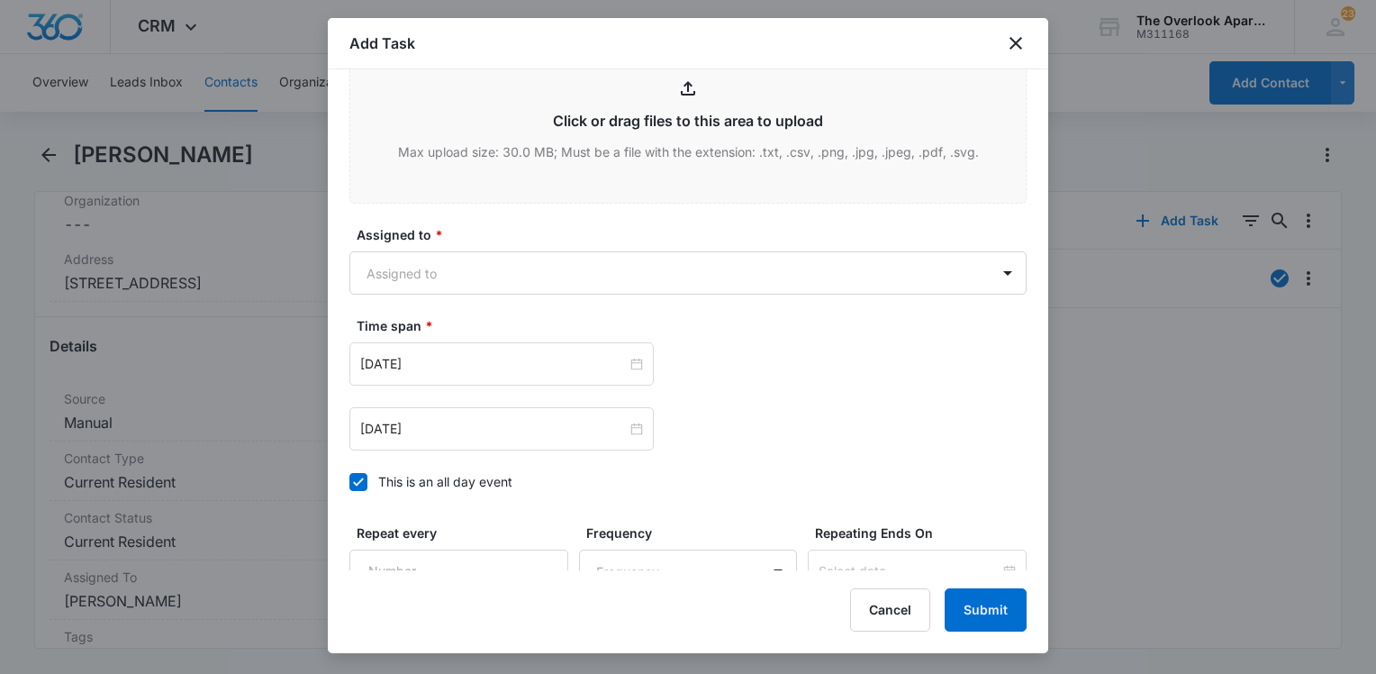
scroll to position [983, 0]
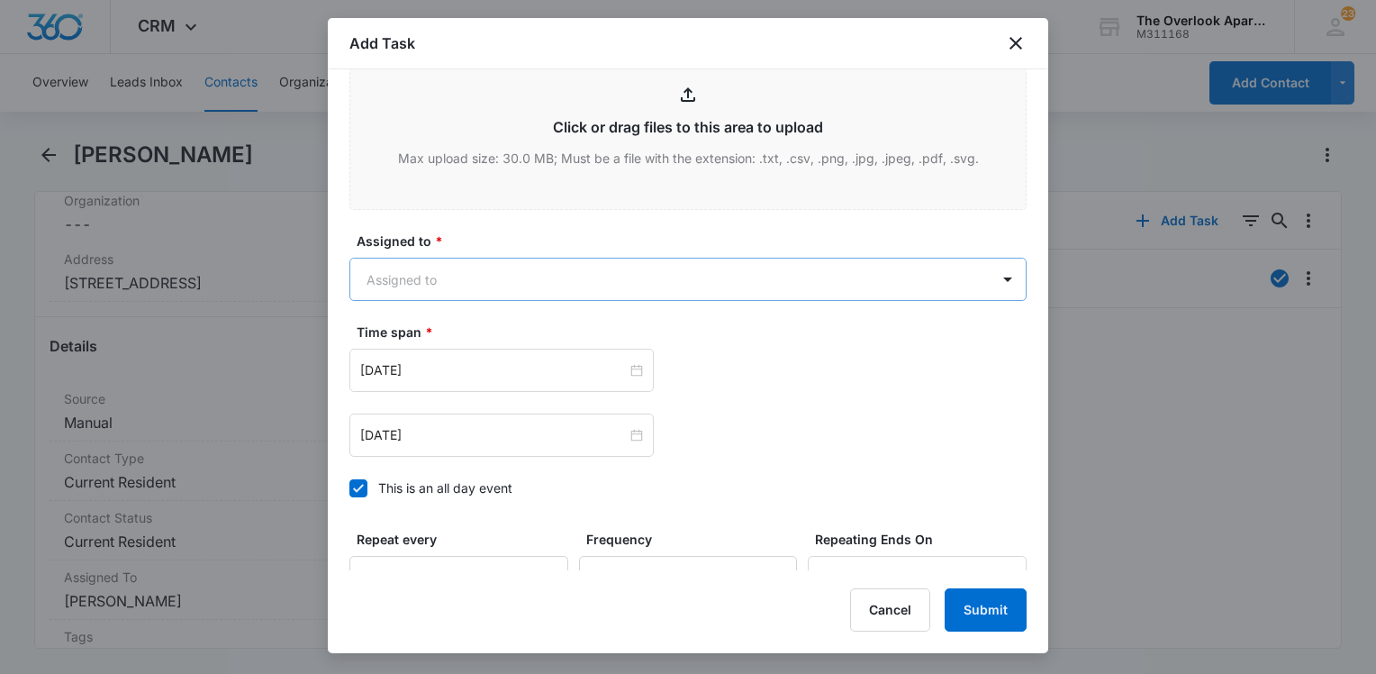
type textarea "Work Order Details: (3-307) Install new dryer [DATE] due to her current dryer n…"
click at [515, 272] on body "CRM Apps Reputation Websites Forms CRM Email Social Content Ads Intelligence Fi…" at bounding box center [688, 337] width 1376 height 674
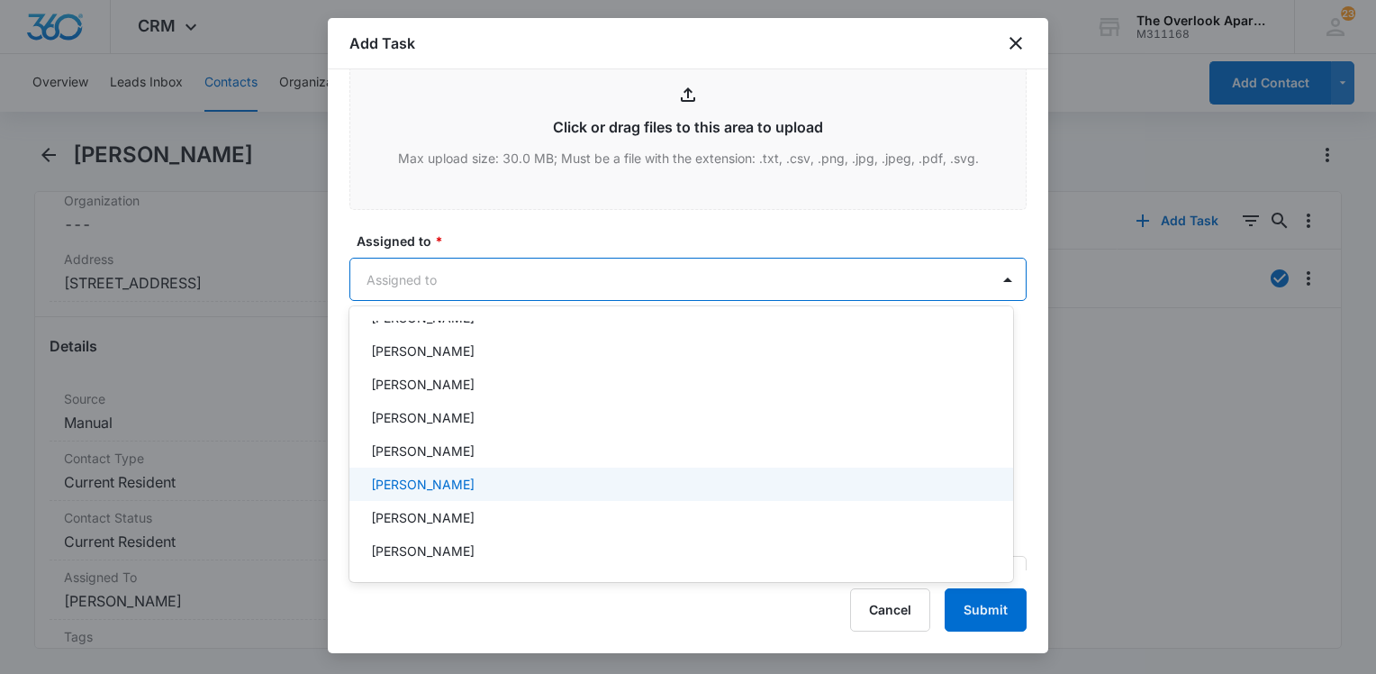
scroll to position [159, 0]
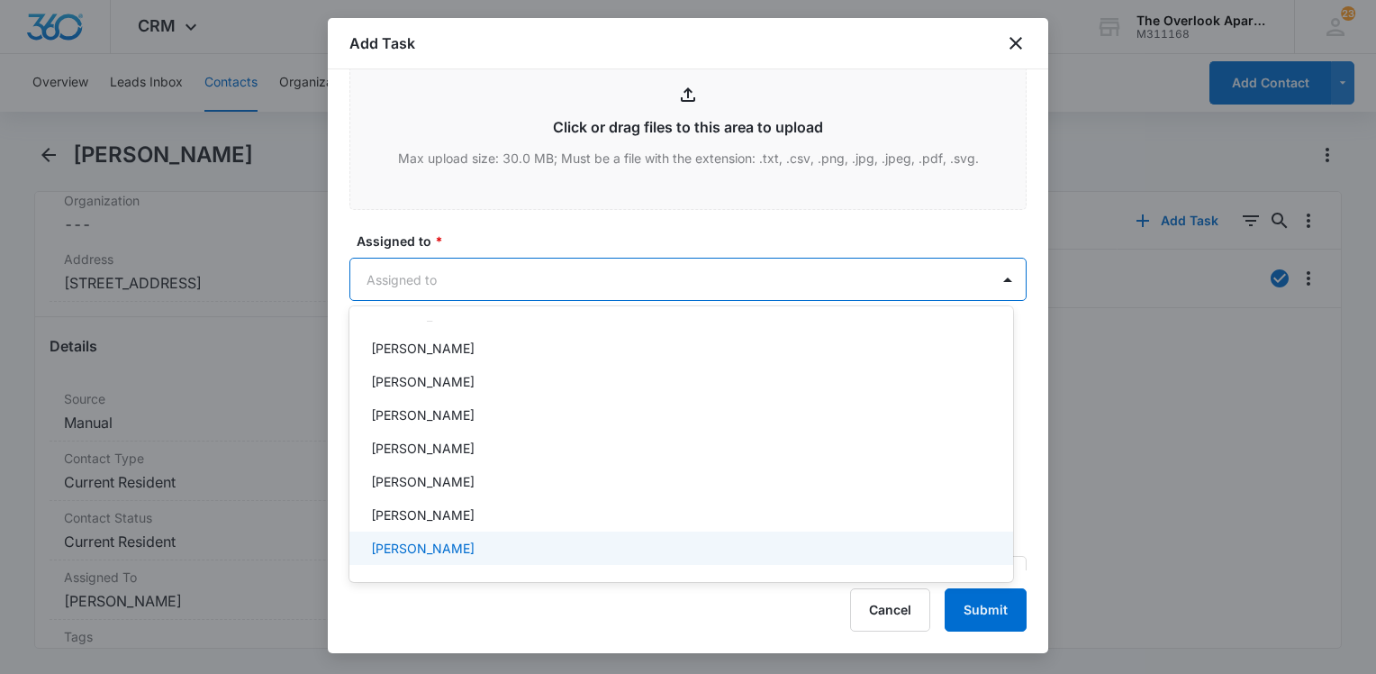
click at [425, 543] on p "[PERSON_NAME]" at bounding box center [423, 548] width 104 height 19
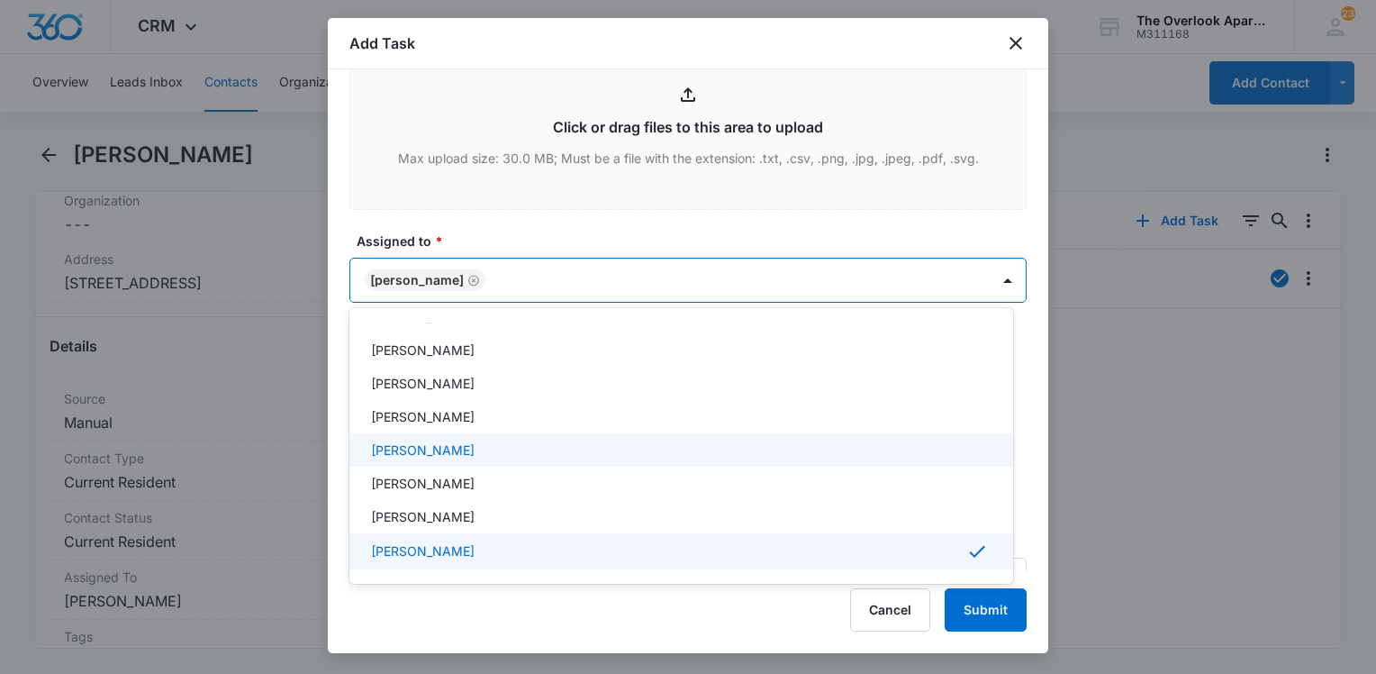
scroll to position [162, 0]
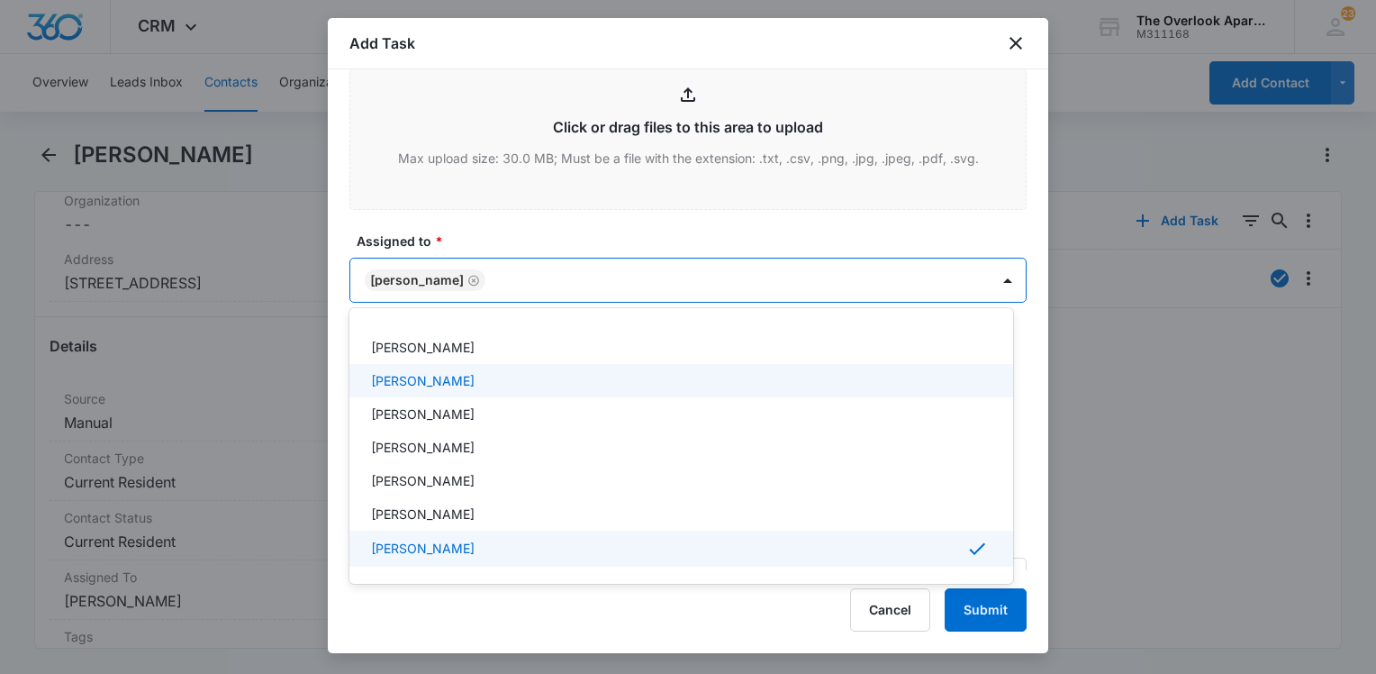
click at [809, 207] on div at bounding box center [688, 337] width 1376 height 674
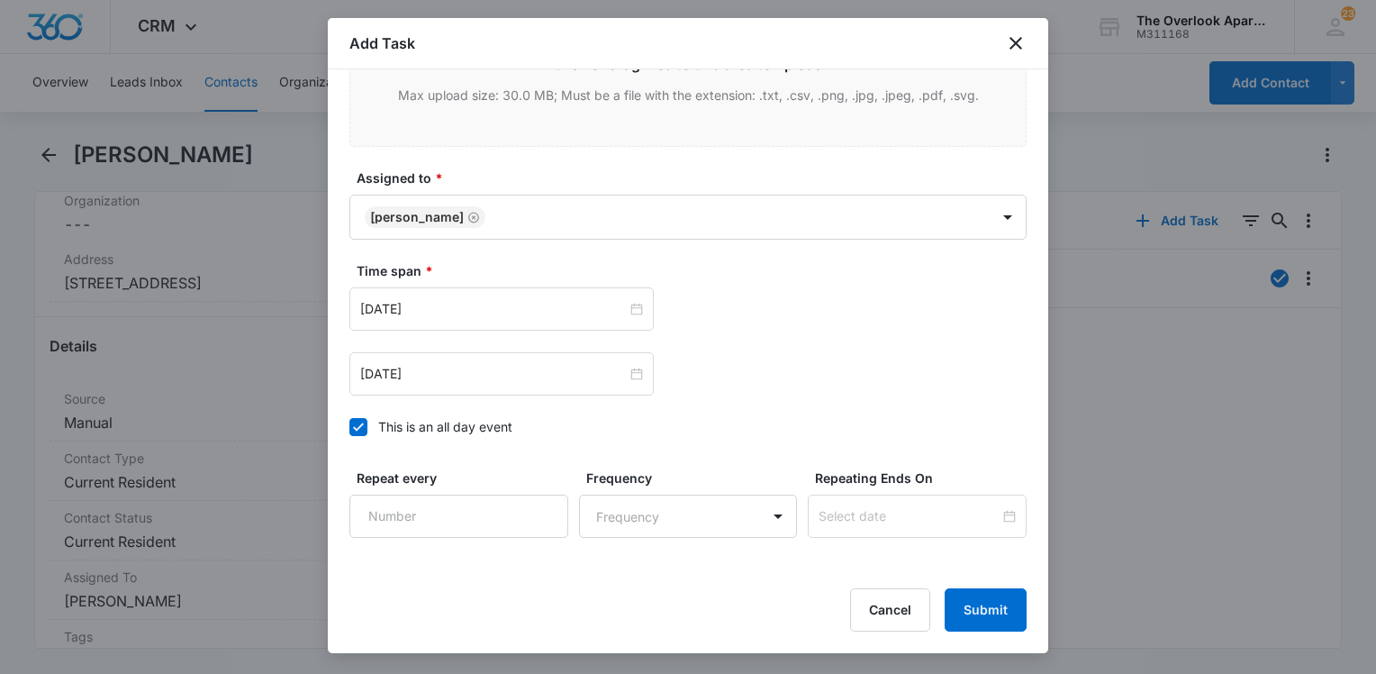
scroll to position [1073, 0]
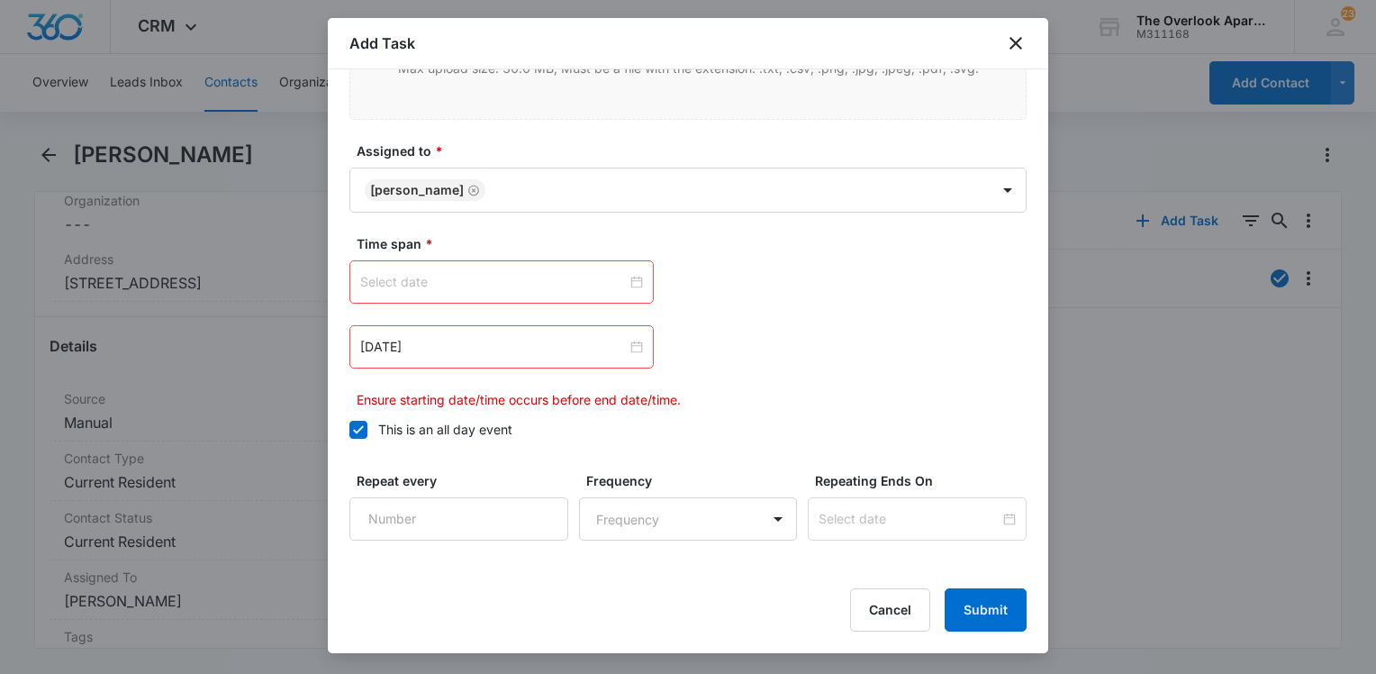
drag, startPoint x: 631, startPoint y: 288, endPoint x: 562, endPoint y: 276, distance: 69.6
click at [622, 288] on div at bounding box center [501, 282] width 283 height 20
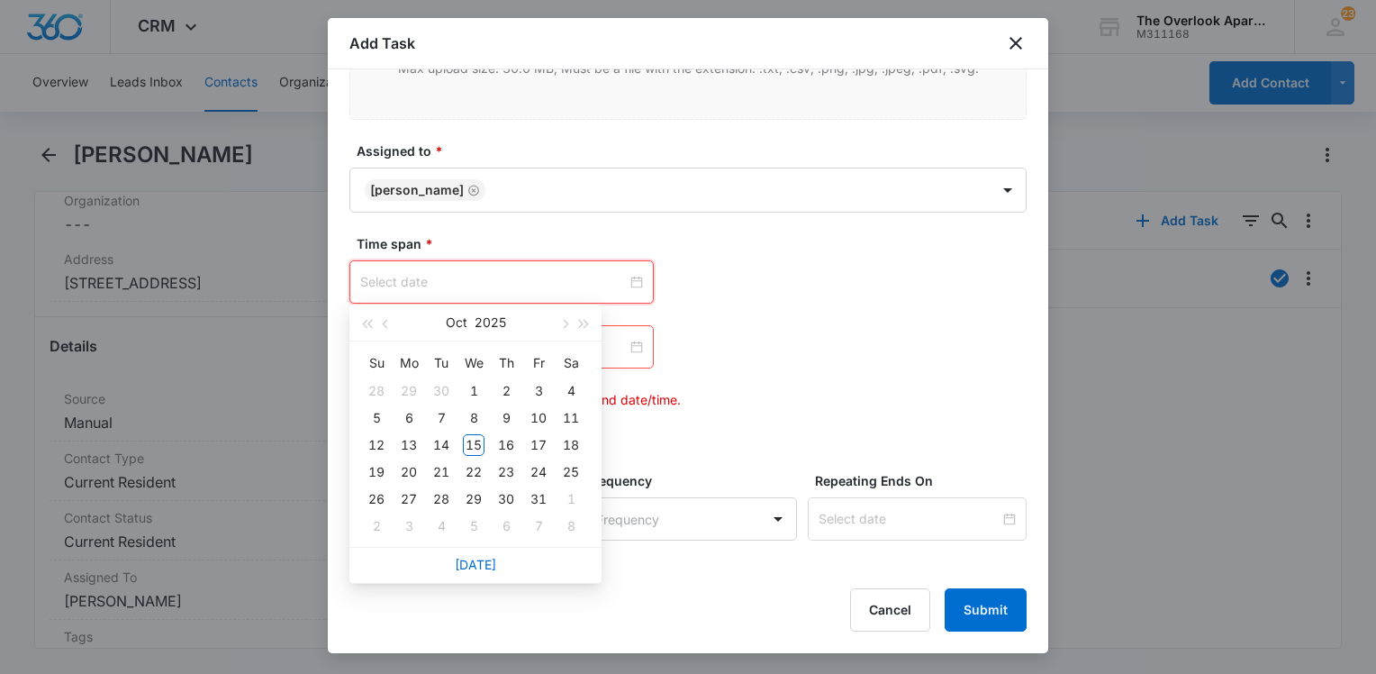
click at [558, 274] on input at bounding box center [493, 282] width 267 height 20
type input "[DATE]"
click at [476, 440] on div "15" at bounding box center [474, 445] width 22 height 22
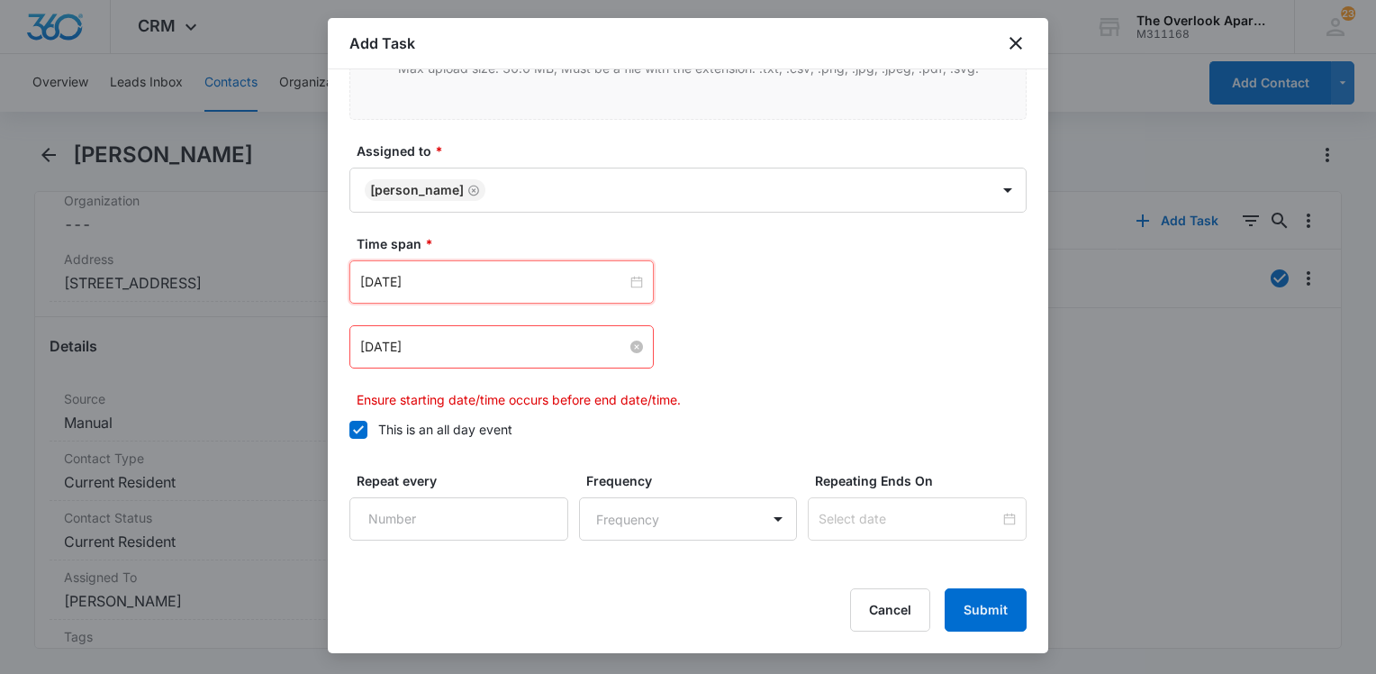
click at [582, 348] on input "[DATE]" at bounding box center [493, 347] width 267 height 20
click at [548, 347] on input at bounding box center [493, 347] width 267 height 20
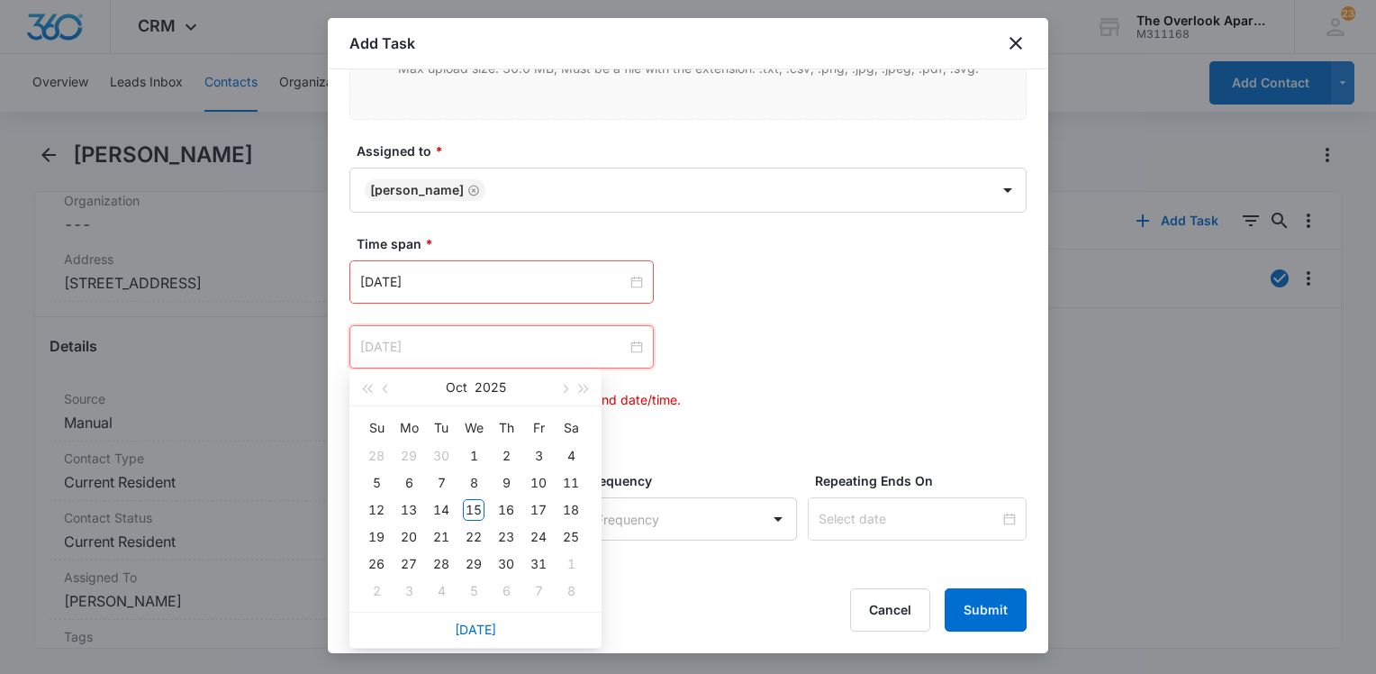
click at [475, 504] on div "15" at bounding box center [474, 510] width 22 height 22
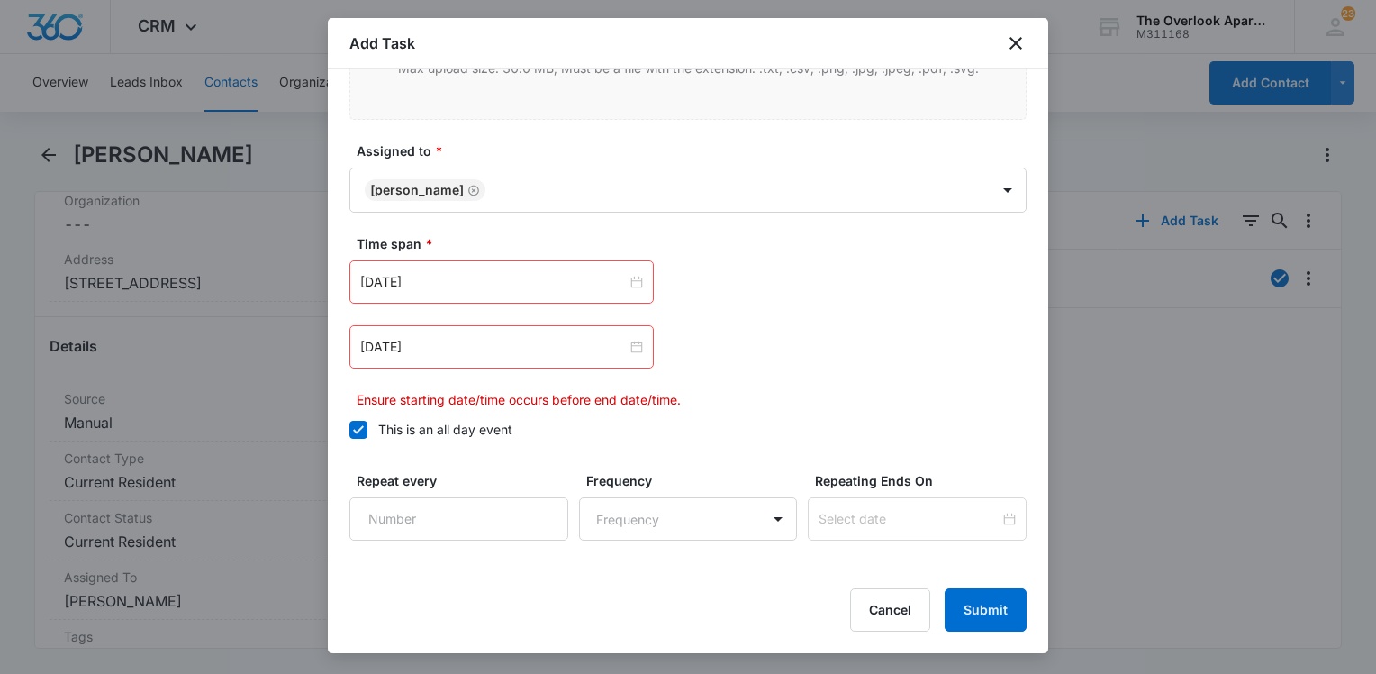
click at [814, 380] on div "[DATE] [DATE] Su Mo Tu We Th Fr Sa 28 29 30 1 2 3 4 5 6 7 8 9 10 11 12 13 14 15…" at bounding box center [688, 334] width 677 height 149
click at [962, 600] on button "Submit" at bounding box center [986, 609] width 82 height 43
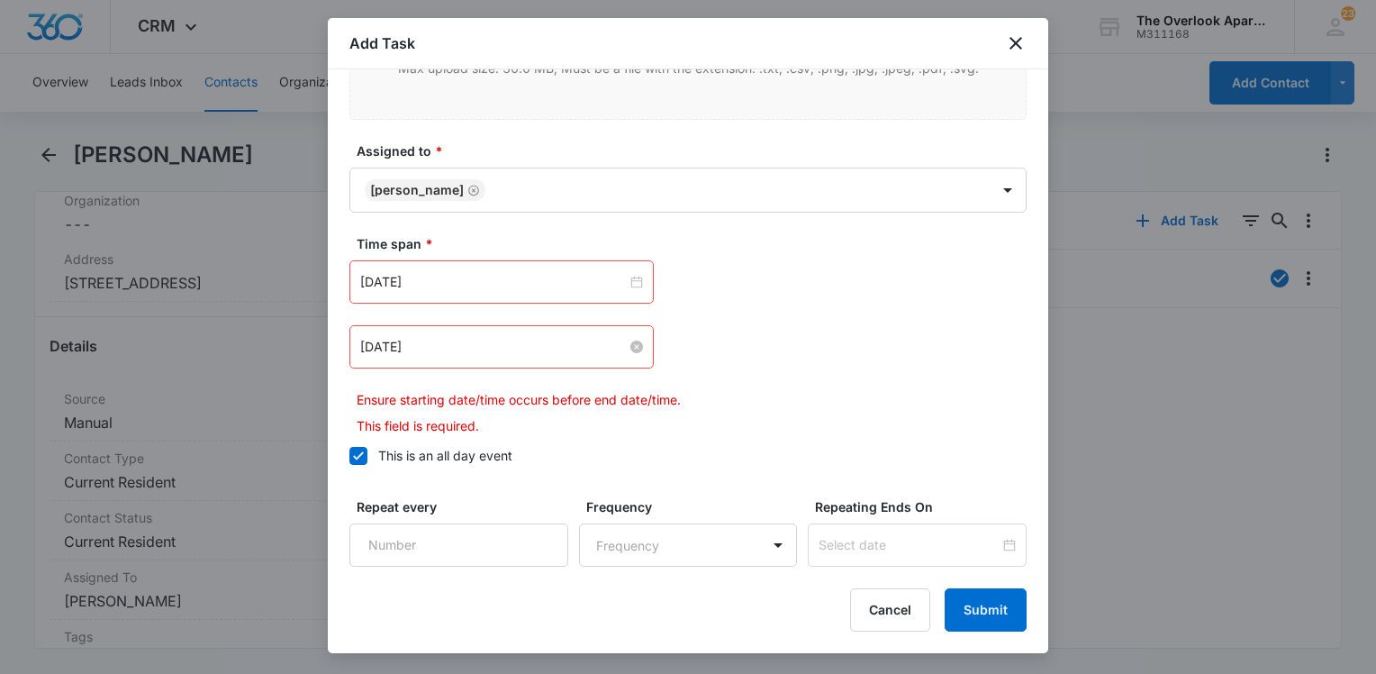
click at [631, 337] on div "[DATE]" at bounding box center [501, 347] width 283 height 20
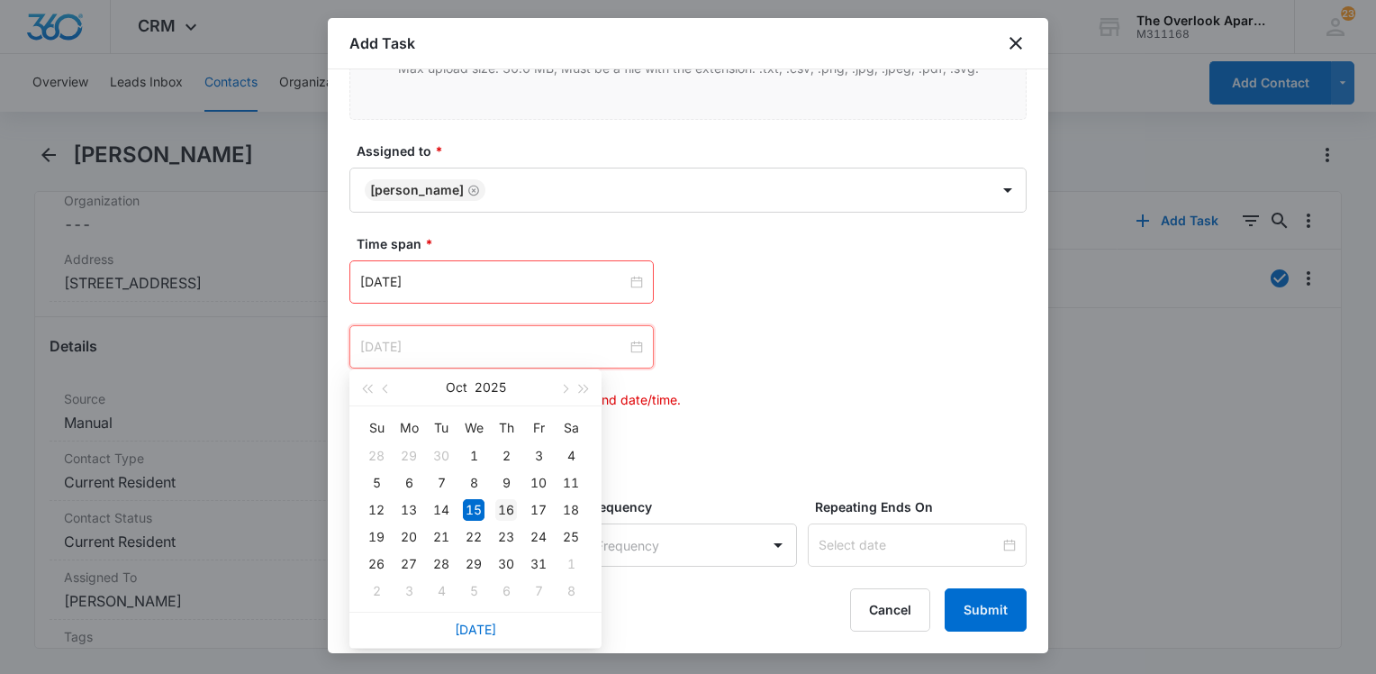
type input "[DATE]"
drag, startPoint x: 506, startPoint y: 500, endPoint x: 567, endPoint y: 471, distance: 67.7
click at [507, 500] on div "16" at bounding box center [506, 510] width 22 height 22
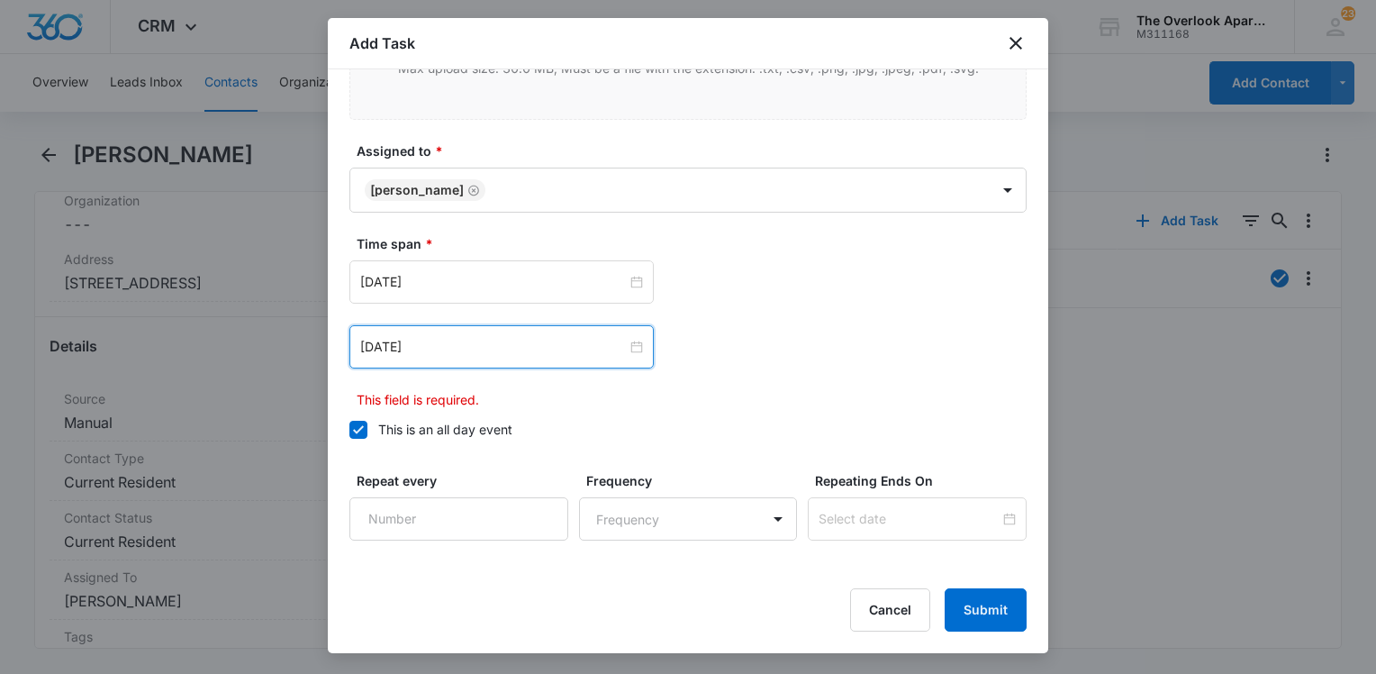
click at [835, 434] on label "This is an all day event" at bounding box center [688, 429] width 677 height 19
click at [350, 430] on input "This is an all day event" at bounding box center [350, 430] width 0 height 0
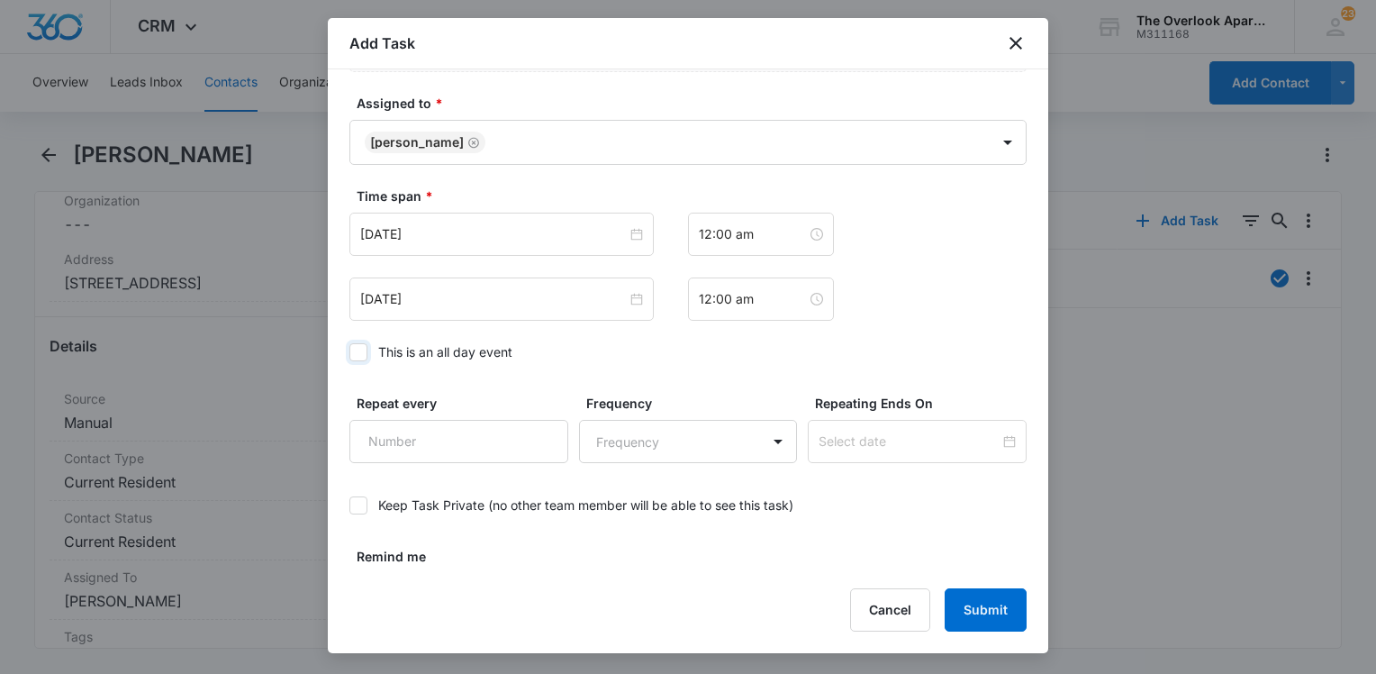
scroll to position [1163, 0]
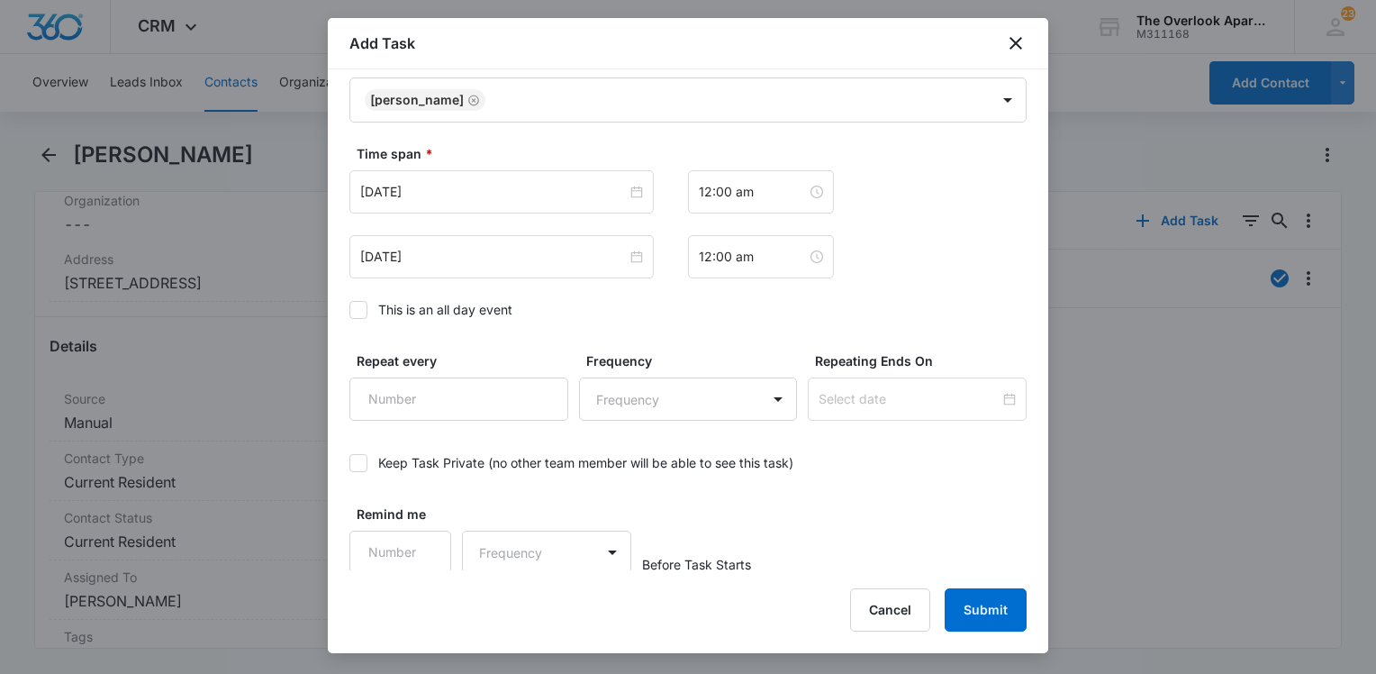
click at [457, 306] on div "This is an all day event" at bounding box center [445, 309] width 134 height 19
click at [350, 310] on input "This is an all day event" at bounding box center [350, 310] width 0 height 0
click at [958, 607] on button "Submit" at bounding box center [986, 609] width 82 height 43
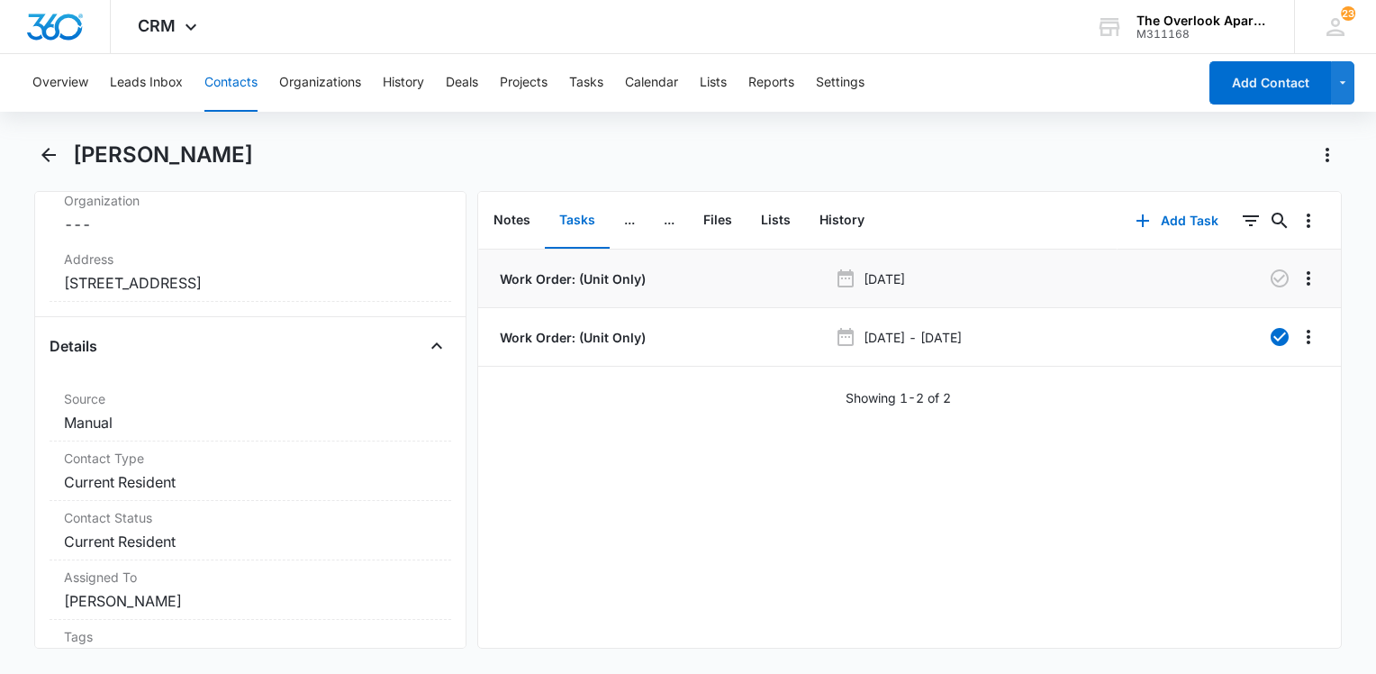
click at [620, 287] on li "Work Order: (Unit Only) [DATE]" at bounding box center [909, 279] width 863 height 59
click at [616, 276] on p "Work Order: (Unit Only)" at bounding box center [571, 278] width 150 height 19
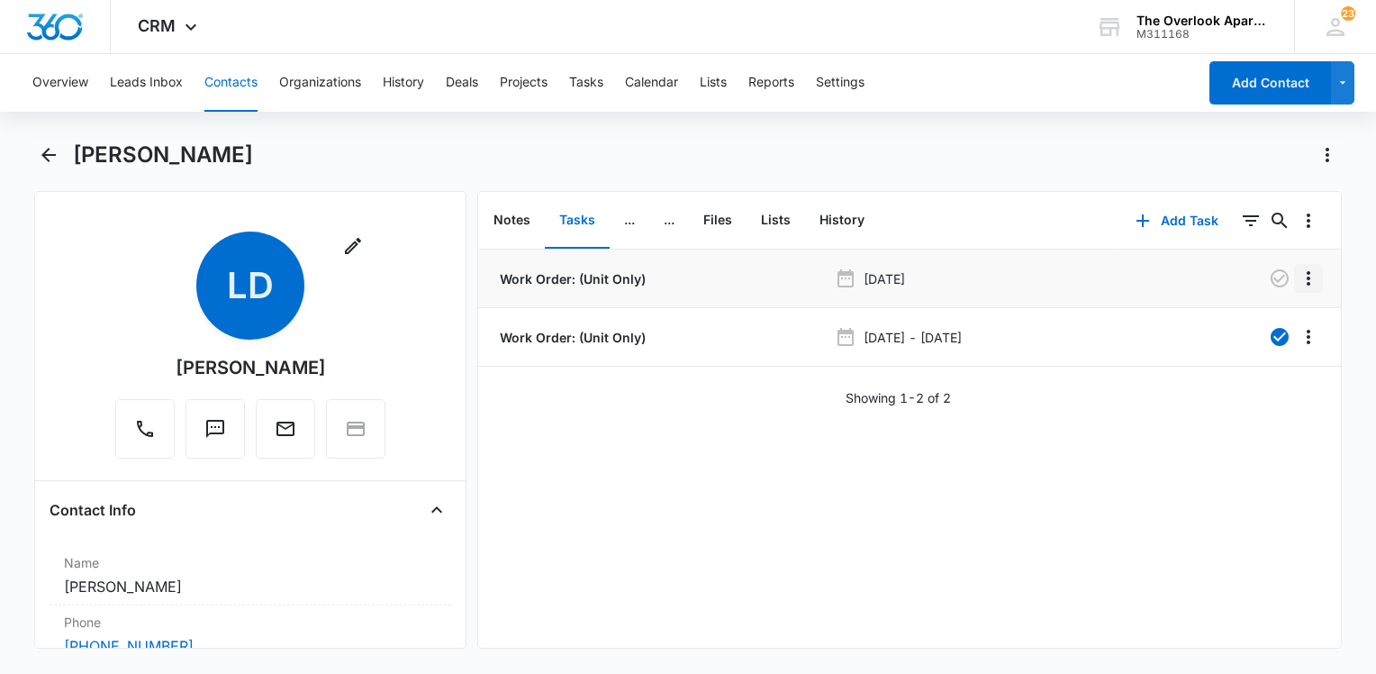
click at [1298, 276] on icon "Overflow Menu" at bounding box center [1309, 279] width 22 height 22
click at [1254, 327] on div "Edit" at bounding box center [1247, 328] width 38 height 13
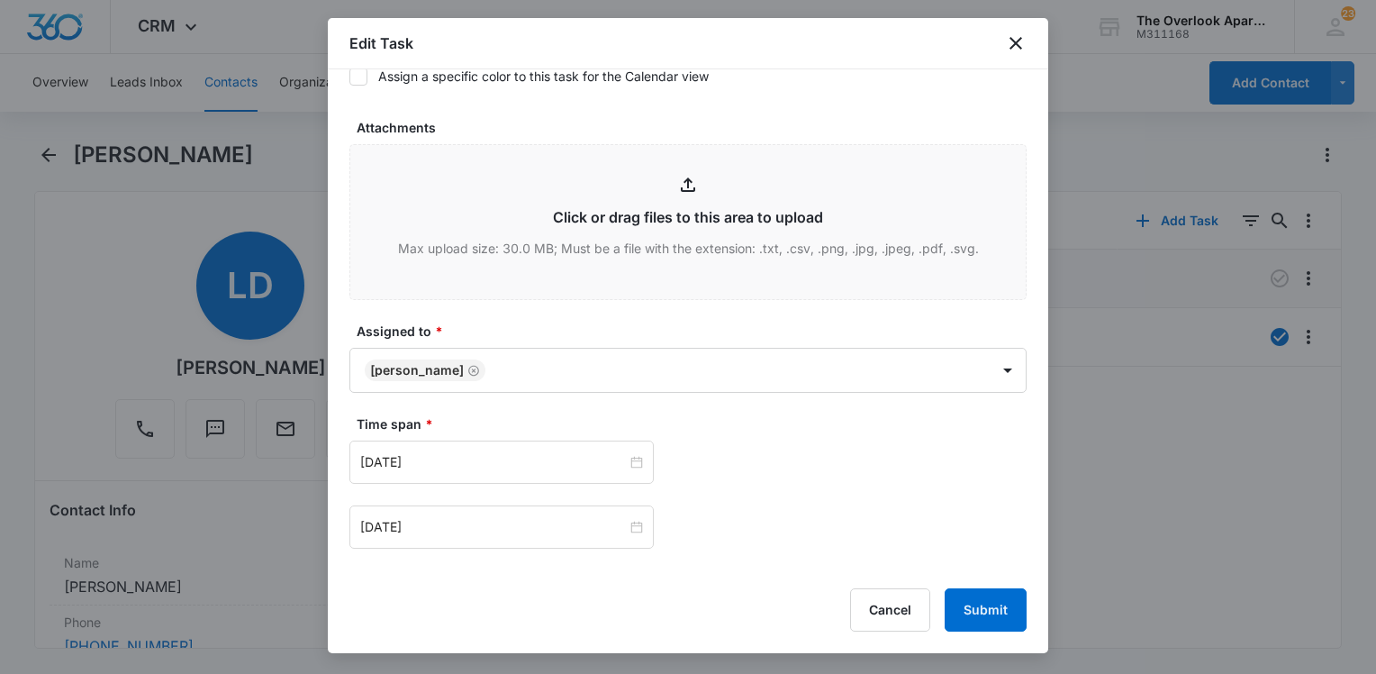
scroll to position [991, 0]
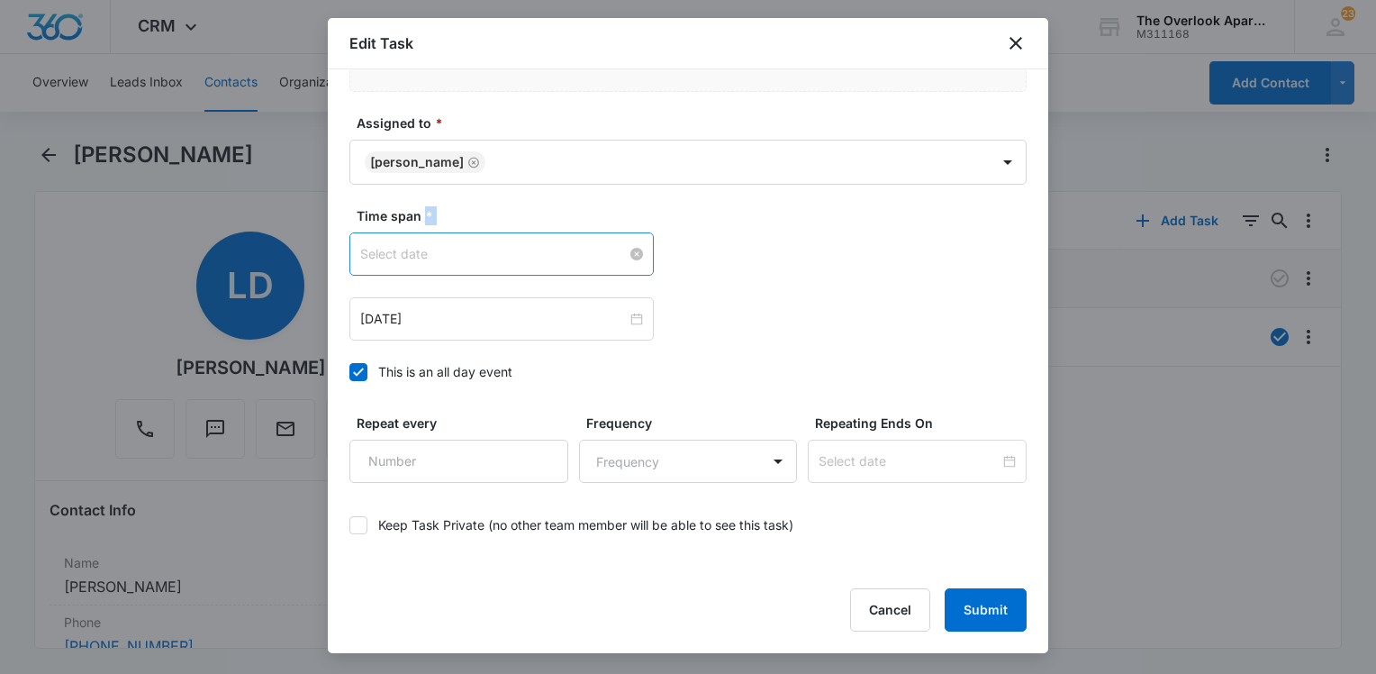
click at [636, 244] on div at bounding box center [501, 254] width 283 height 20
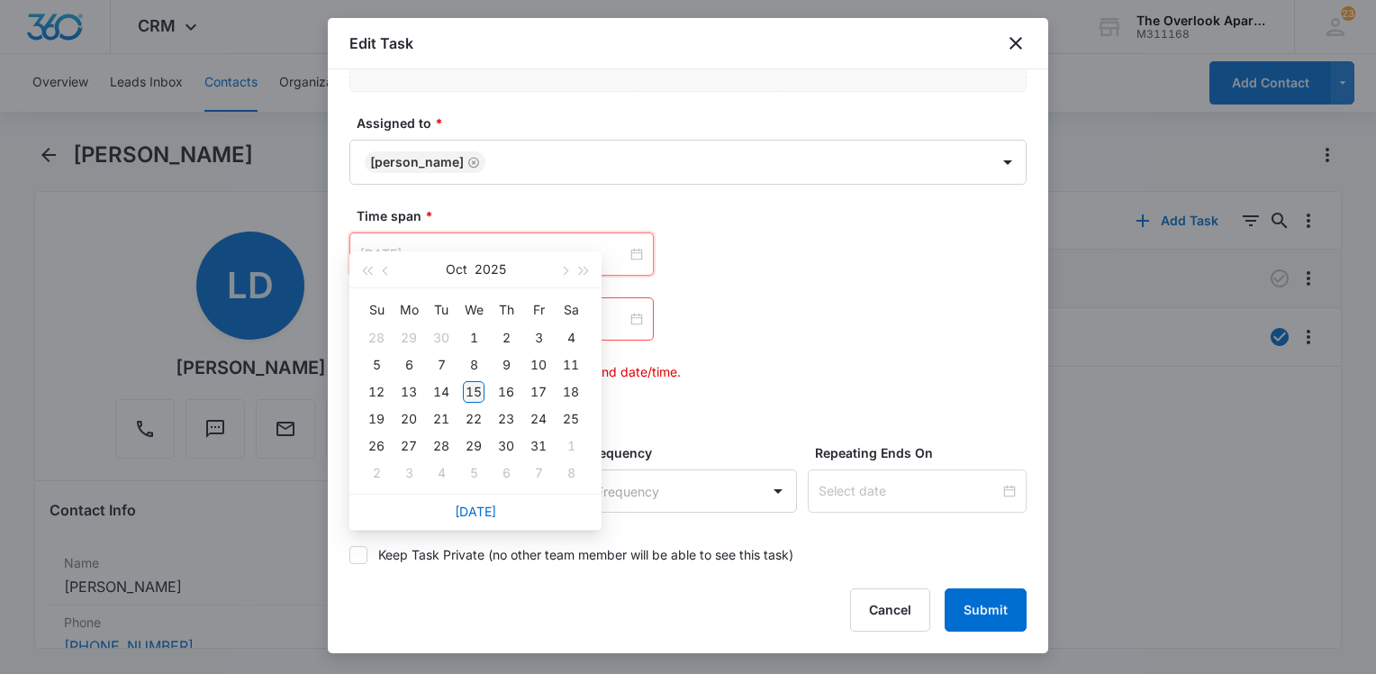
type input "[DATE]"
click at [471, 387] on div "15" at bounding box center [474, 392] width 22 height 22
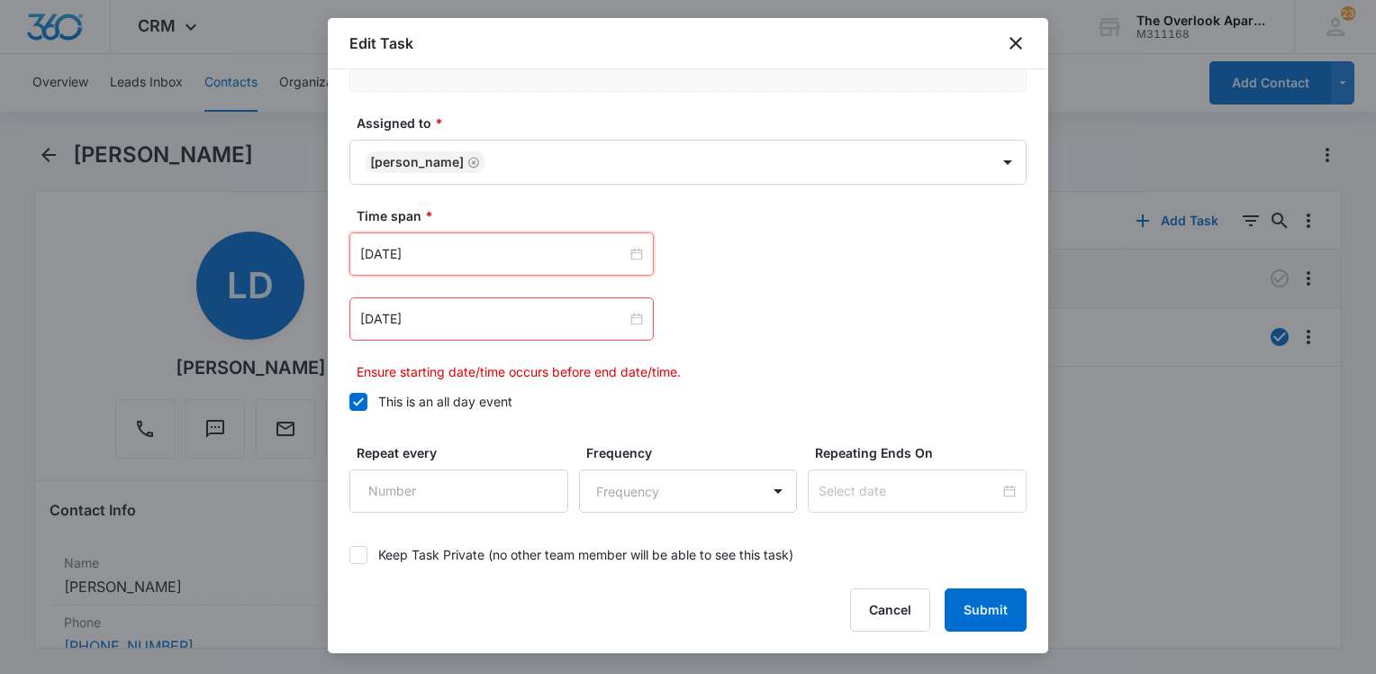
click at [814, 304] on div "[DATE]" at bounding box center [688, 318] width 677 height 43
click at [590, 309] on input at bounding box center [493, 319] width 267 height 20
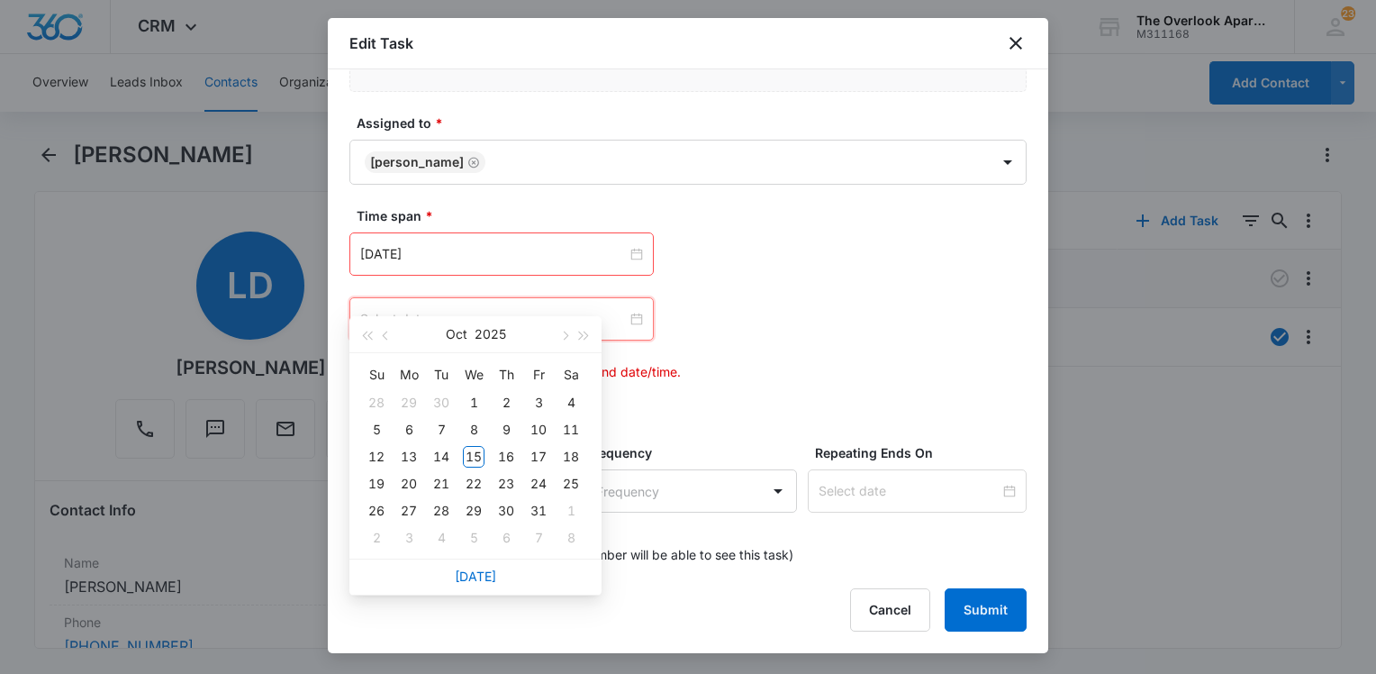
click at [950, 308] on div "[DATE] Su Mo Tu We Th Fr Sa 28 29 30 1 2 3 4 5 6 7 8 9 10 11 12 13 14 15 16 17 …" at bounding box center [688, 318] width 677 height 43
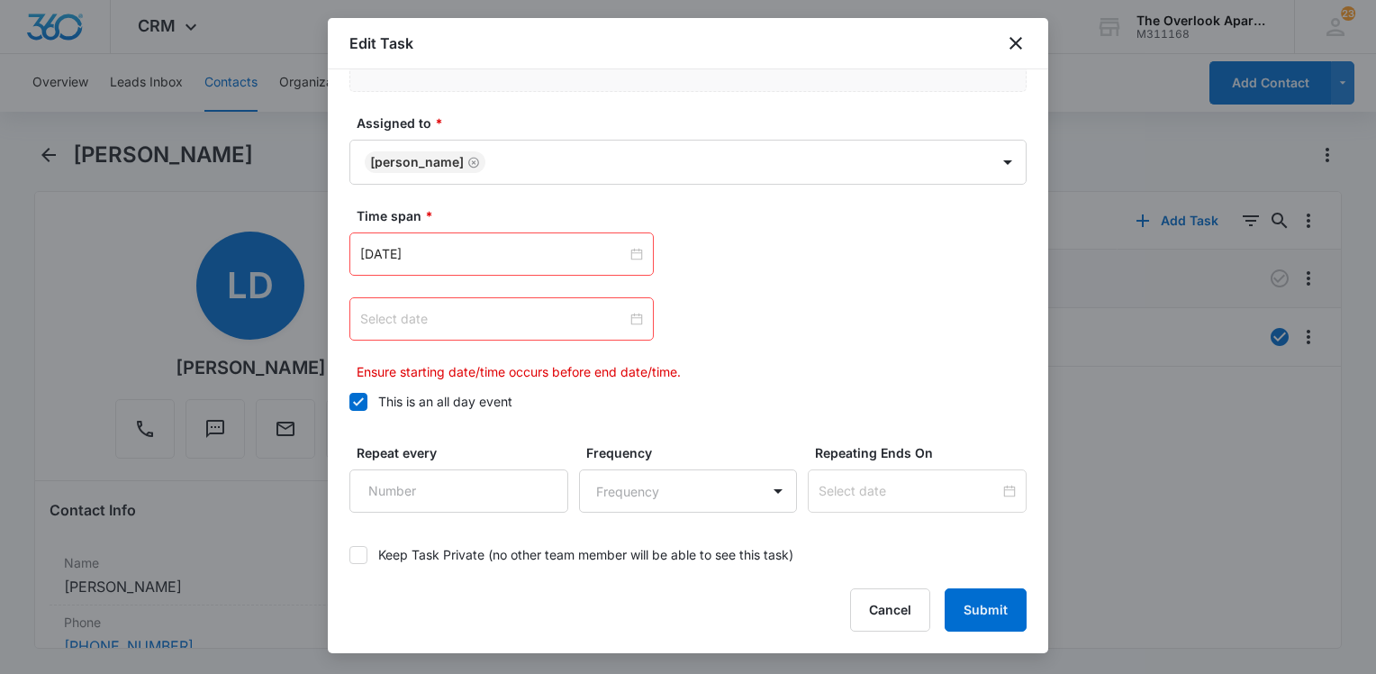
click at [626, 309] on div at bounding box center [501, 319] width 283 height 20
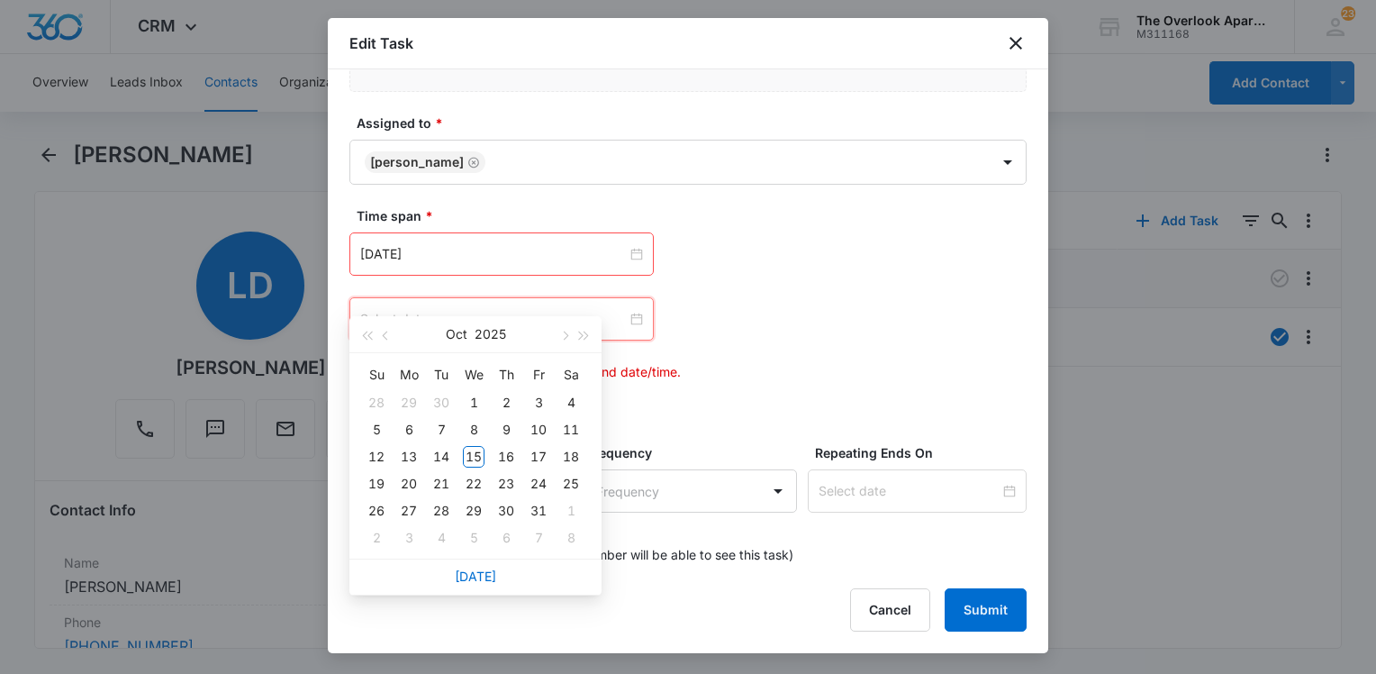
type input "[DATE]"
click at [501, 456] on div "16" at bounding box center [506, 457] width 22 height 22
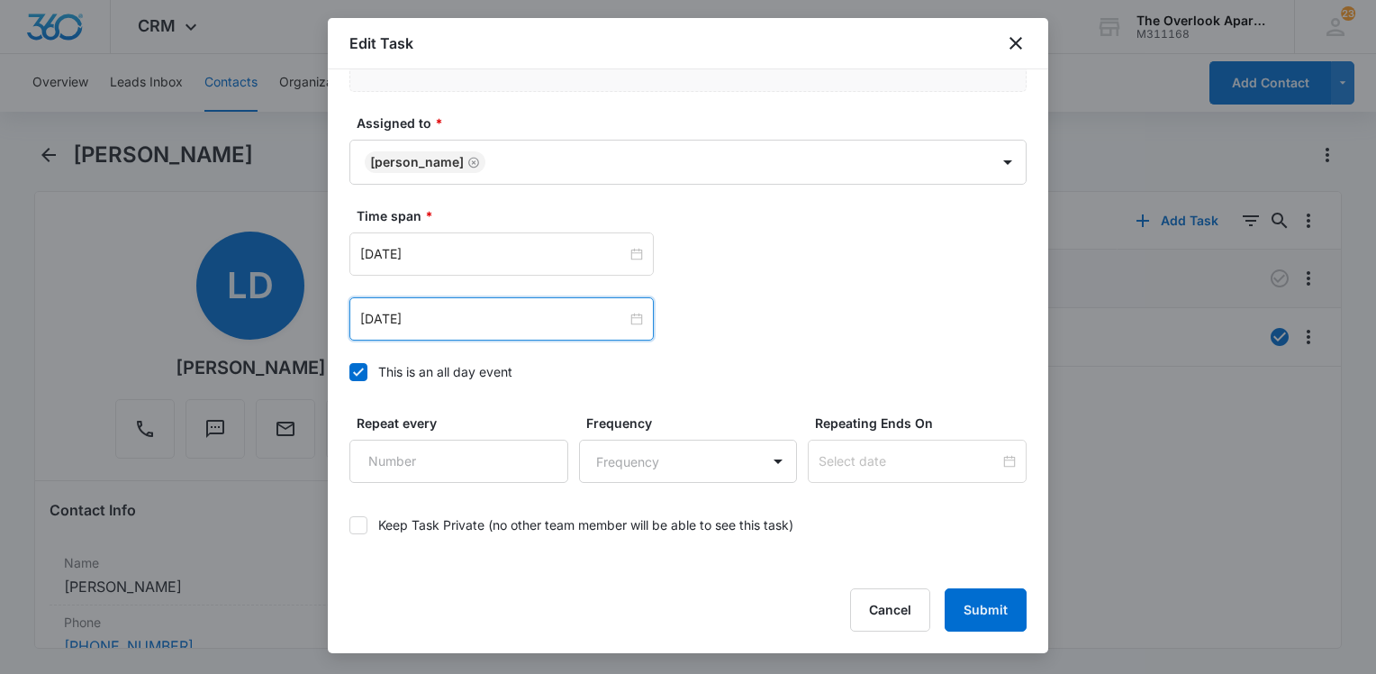
click at [830, 297] on div "[DATE] [DATE] Su Mo Tu We Th Fr Sa 28 29 30 1 2 3 4 5 6 7 8 9 10 11 12 13 14 15…" at bounding box center [688, 318] width 677 height 43
click at [987, 611] on button "Submit" at bounding box center [986, 609] width 82 height 43
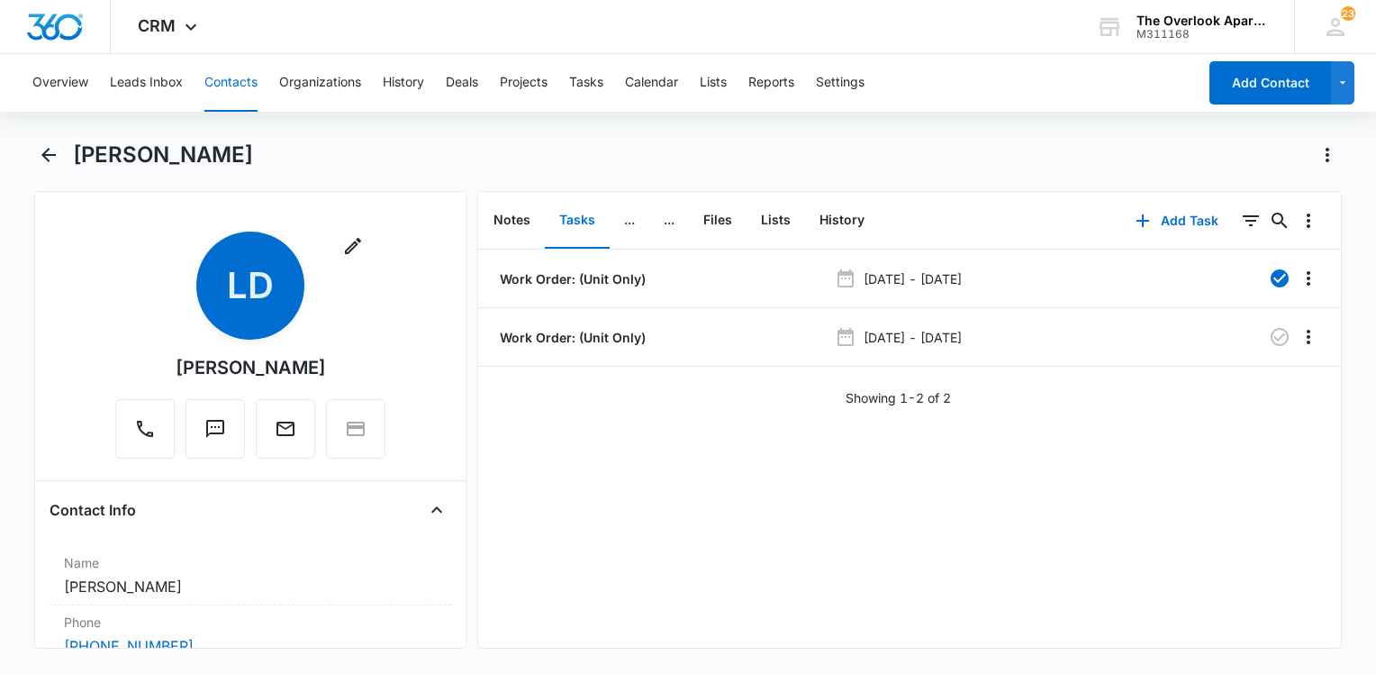
click at [236, 78] on button "Contacts" at bounding box center [230, 83] width 53 height 58
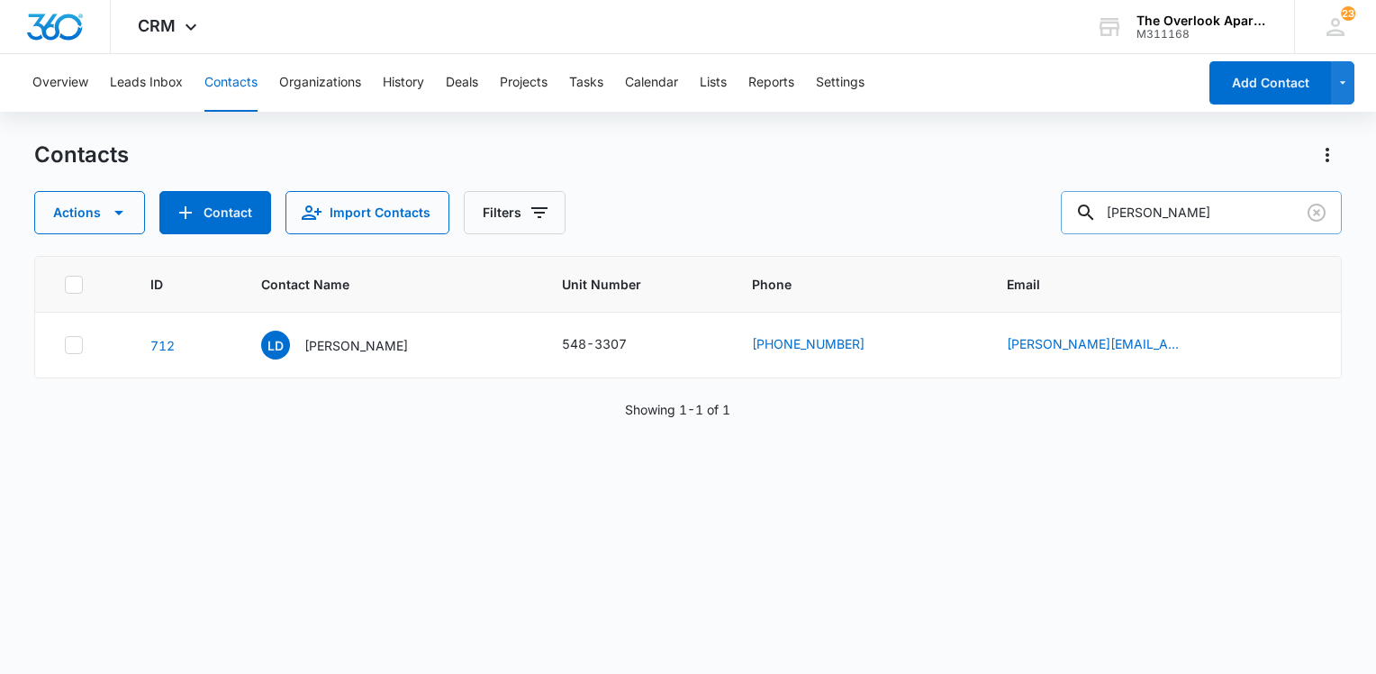
click at [1202, 222] on input "[PERSON_NAME]" at bounding box center [1201, 212] width 281 height 43
click at [1203, 219] on input "[PERSON_NAME]" at bounding box center [1201, 212] width 281 height 43
click at [1207, 211] on input "[PERSON_NAME]" at bounding box center [1201, 212] width 281 height 43
type input "10307"
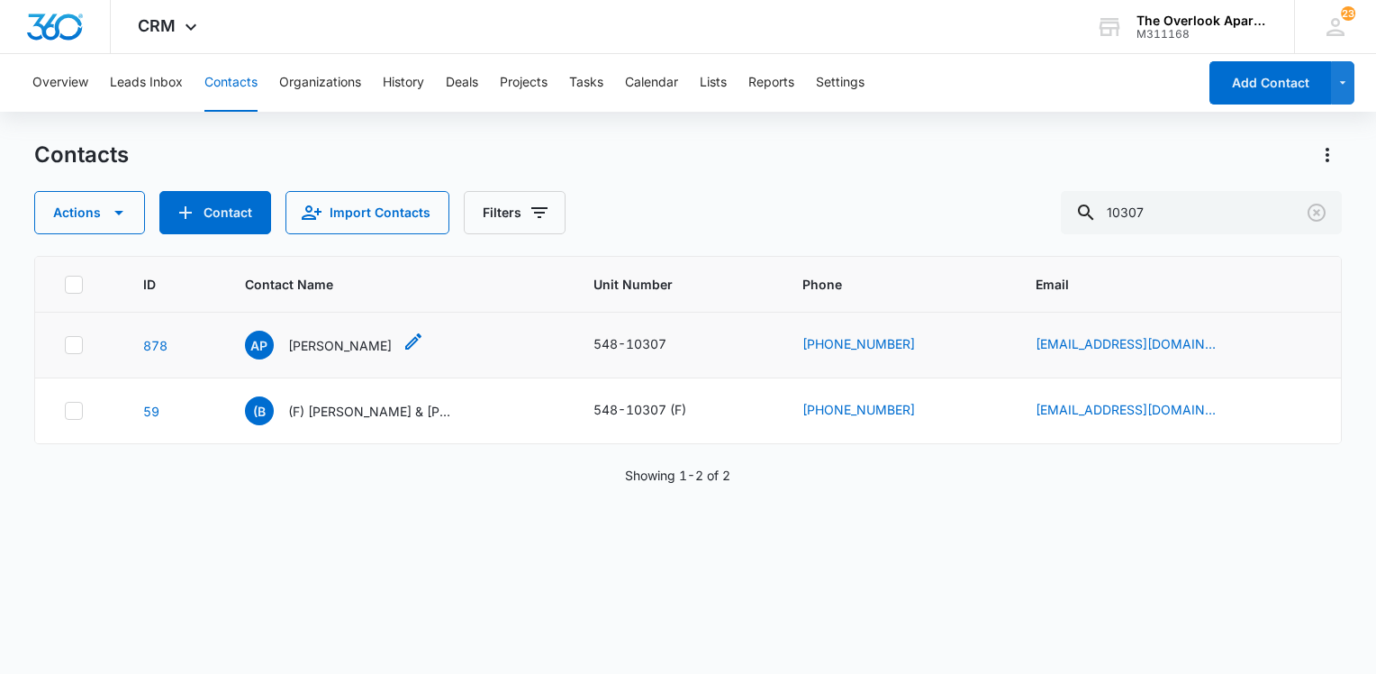
click at [370, 342] on p "[PERSON_NAME]" at bounding box center [340, 345] width 104 height 19
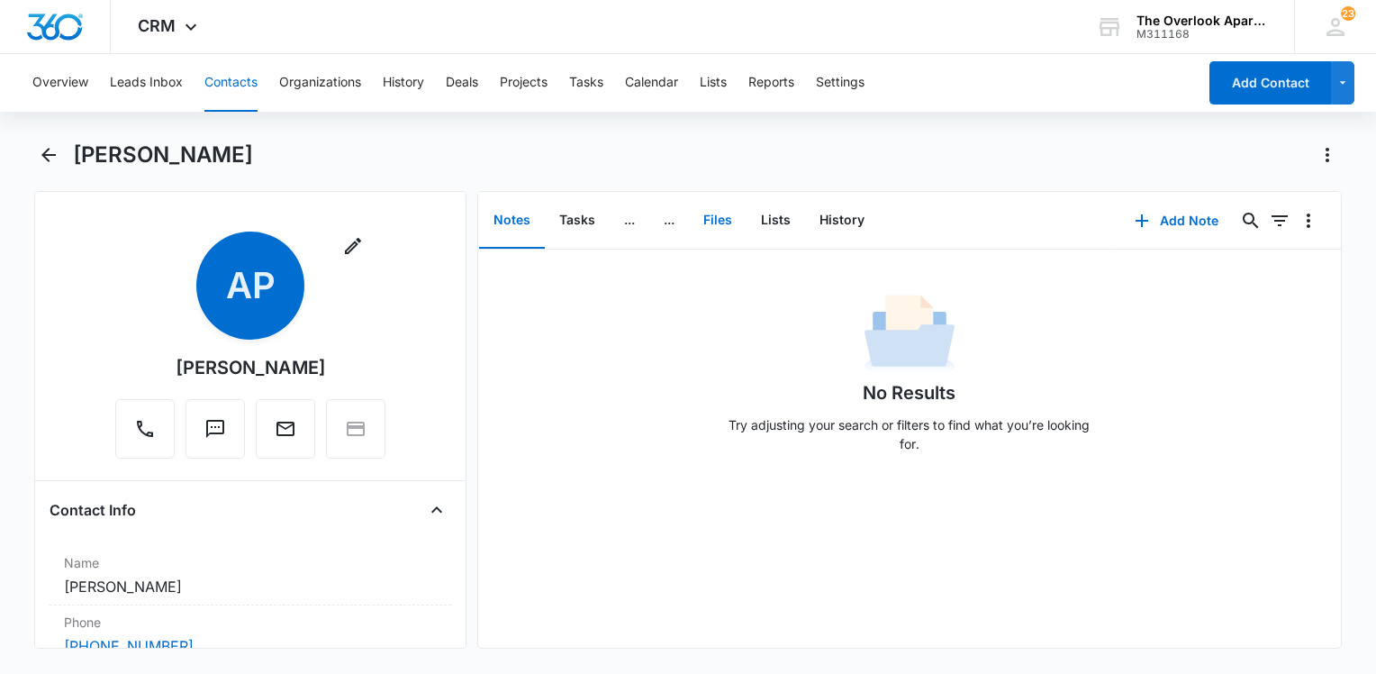
click at [731, 211] on button "Files" at bounding box center [718, 221] width 58 height 56
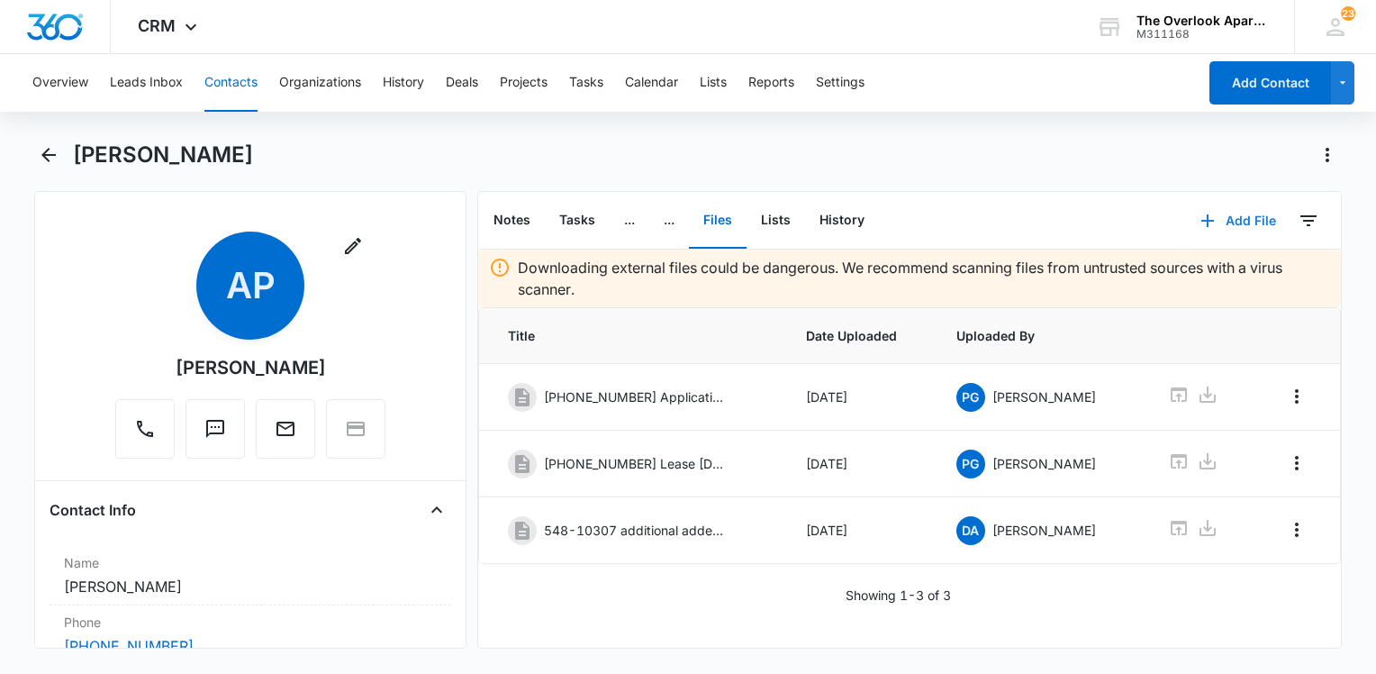
drag, startPoint x: 1216, startPoint y: 222, endPoint x: 1203, endPoint y: 232, distance: 16.6
click at [1214, 224] on button "Add File" at bounding box center [1239, 220] width 112 height 43
click at [1200, 272] on div "Upload Files" at bounding box center [1214, 278] width 72 height 13
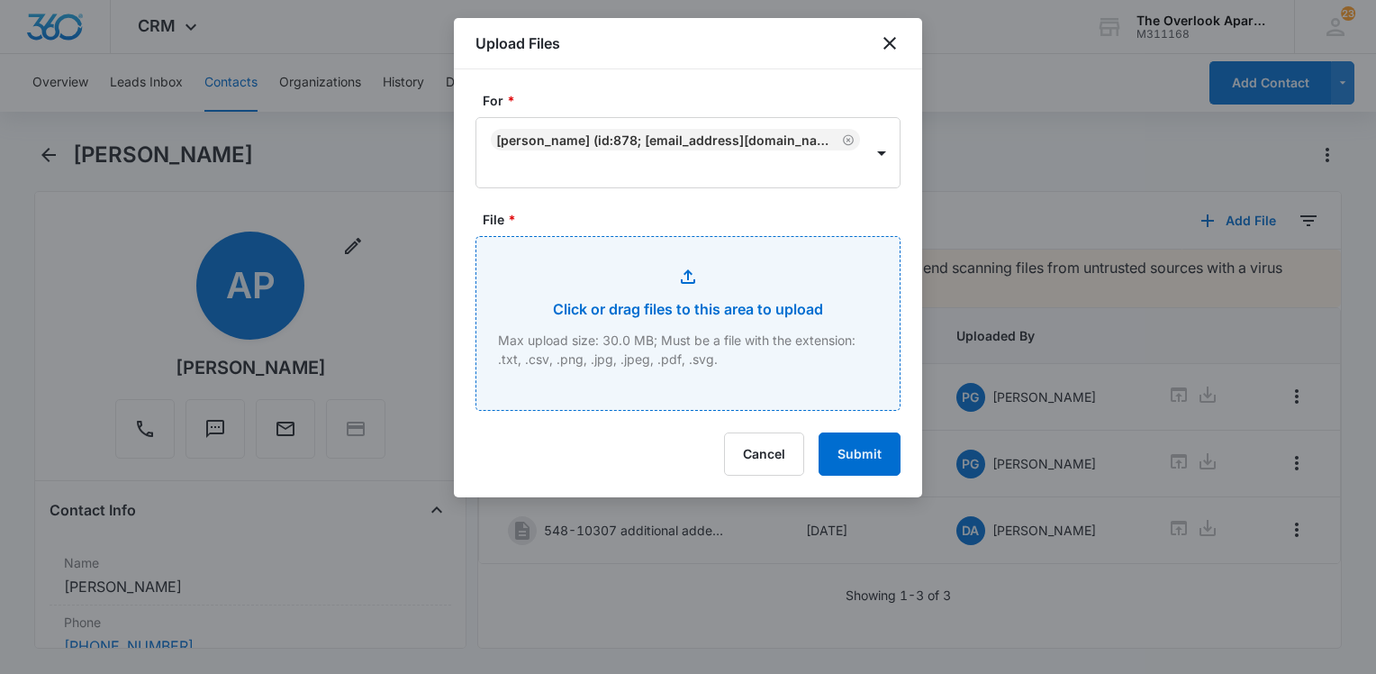
click at [580, 286] on input "File *" at bounding box center [688, 323] width 423 height 173
type input "C:\fakepath\548-10307 renters insurance.pdf"
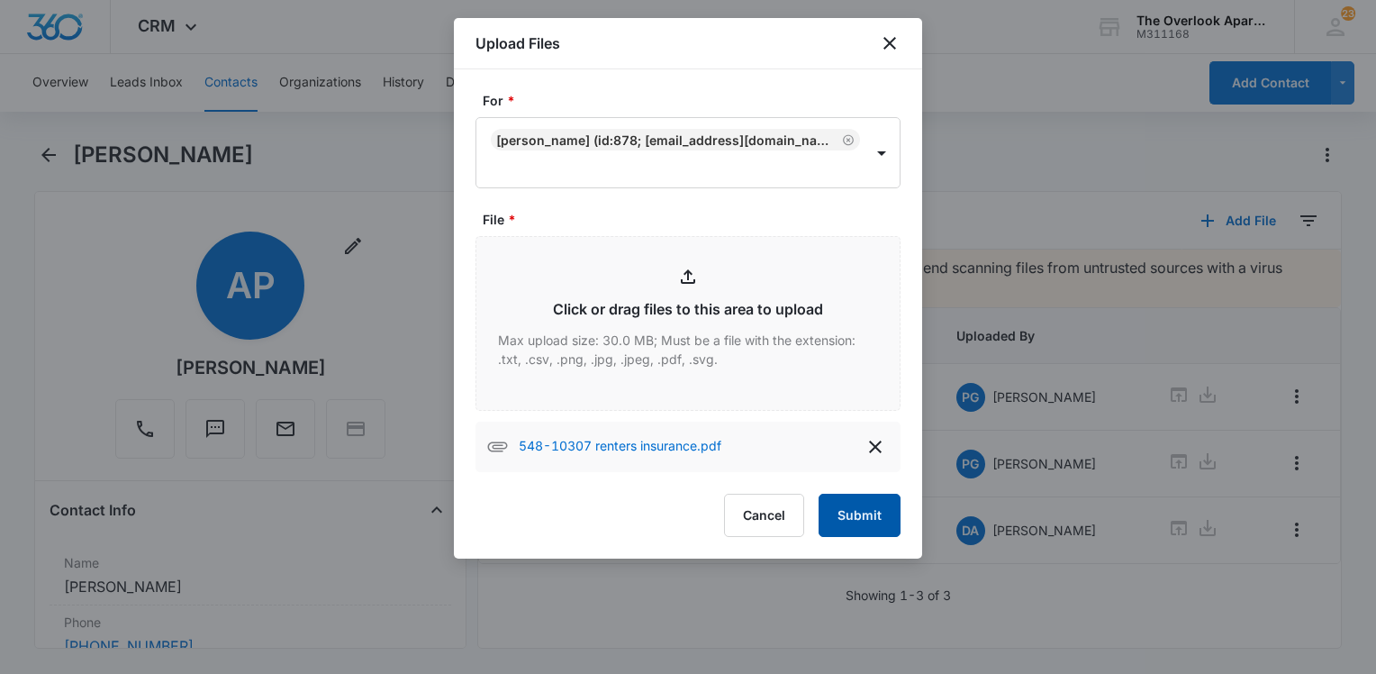
click at [874, 531] on button "Submit" at bounding box center [860, 515] width 82 height 43
